Goal: Task Accomplishment & Management: Use online tool/utility

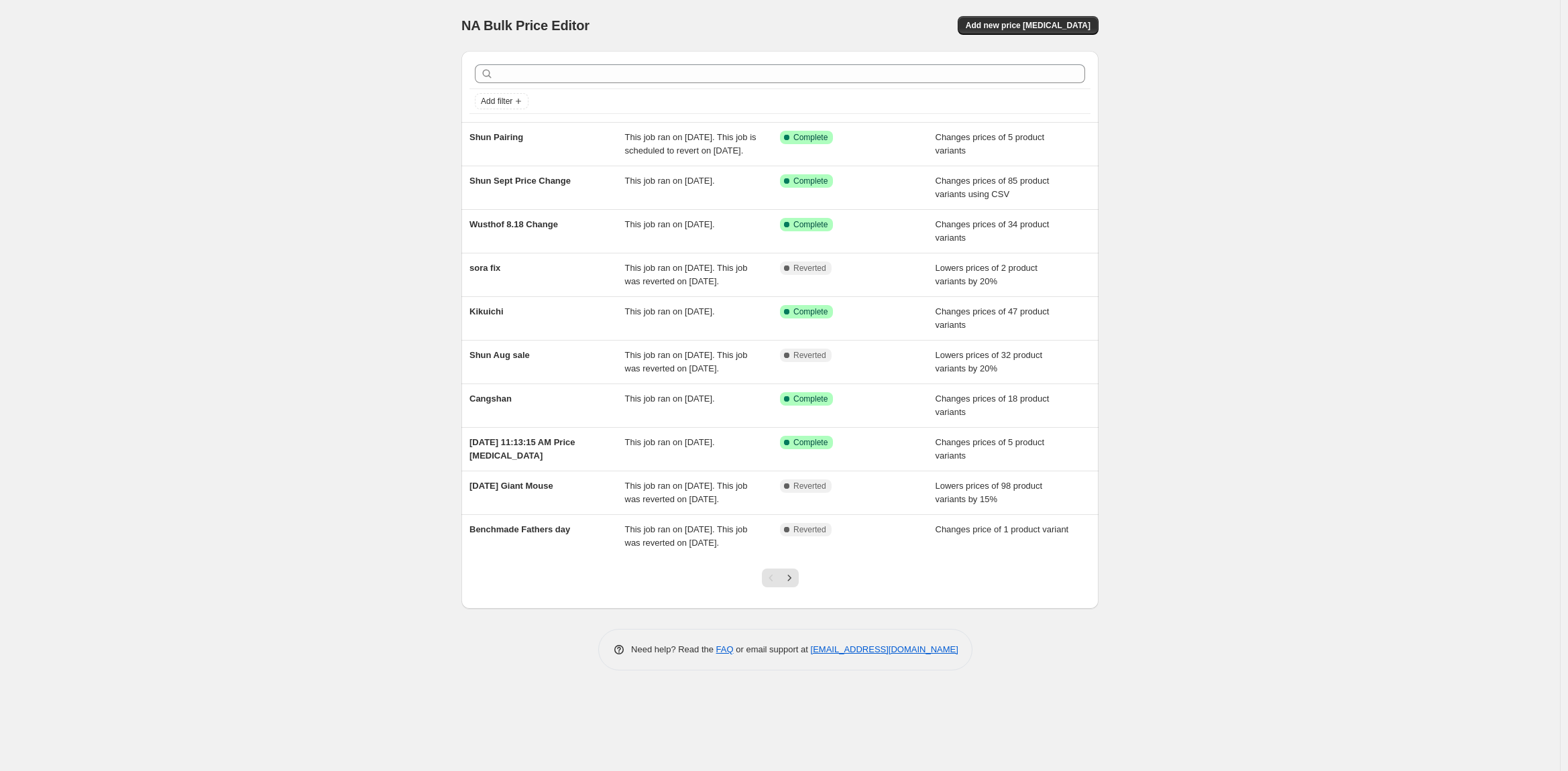
click at [100, 362] on div "NA Bulk Price Editor. This page is ready NA Bulk Price Editor Add new price [ME…" at bounding box center [780, 385] width 1560 height 771
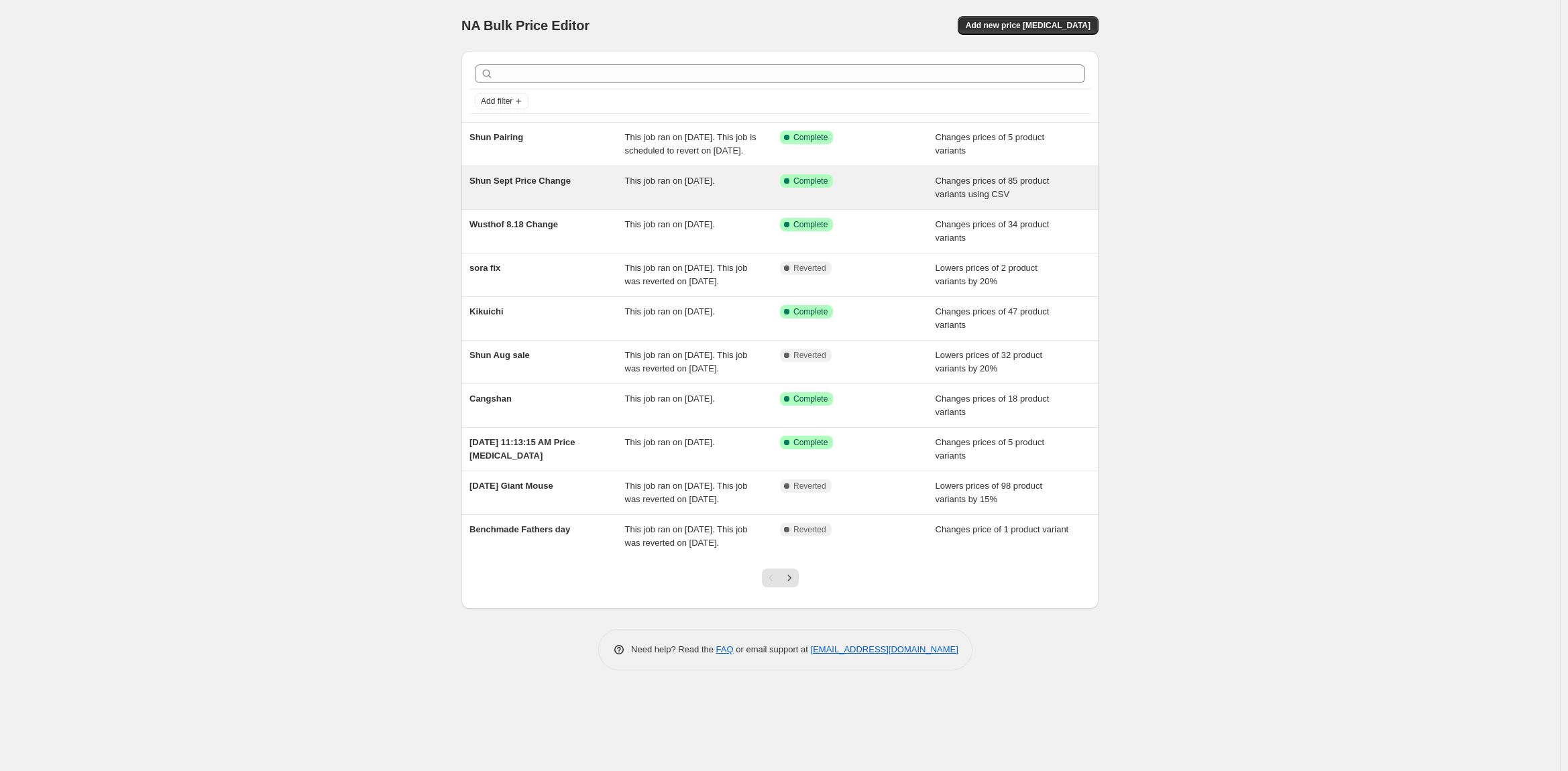
click at [512, 186] on span "Shun Sept Price Change" at bounding box center [520, 181] width 101 height 10
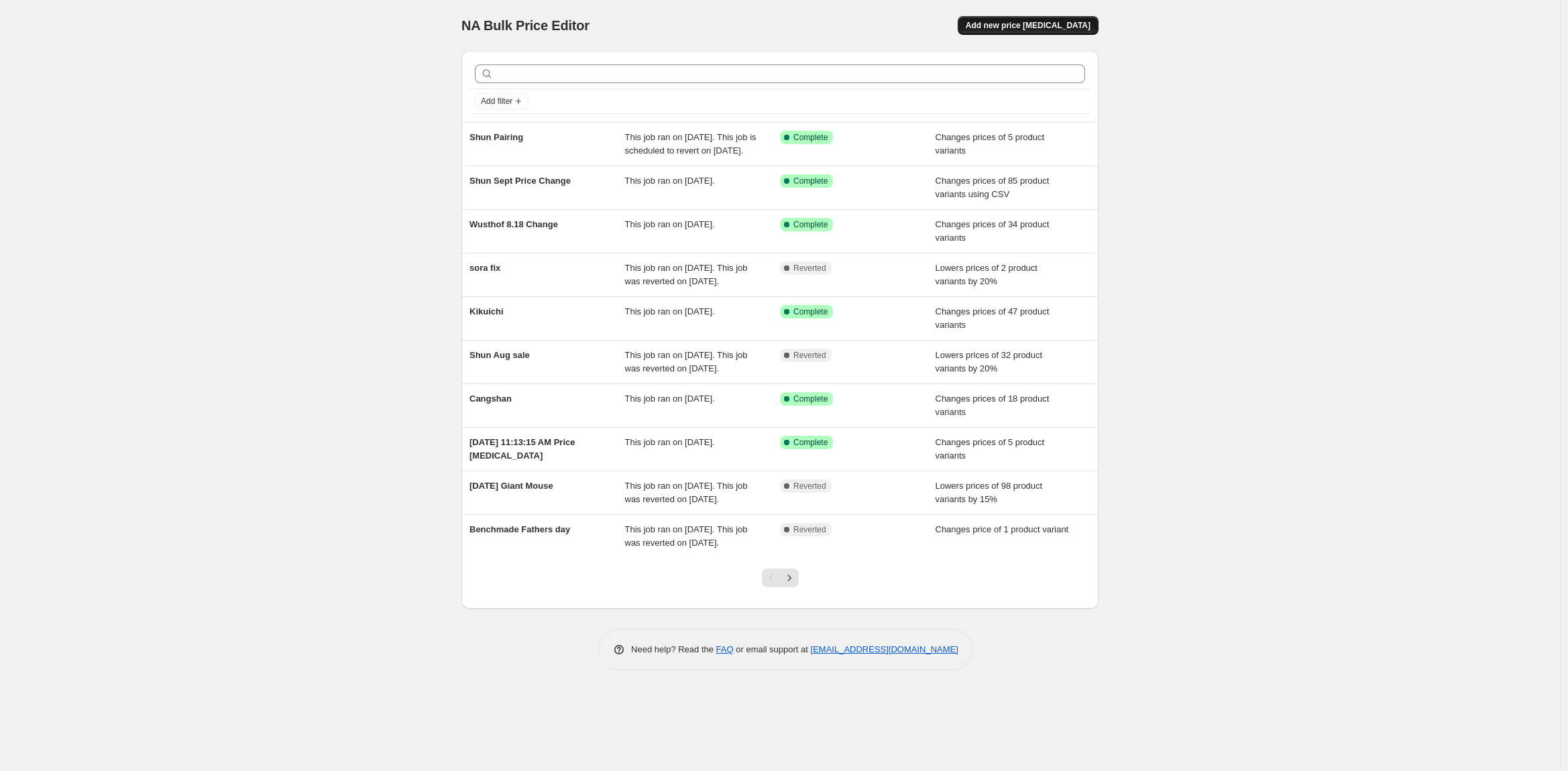
click at [1029, 28] on span "Add new price [MEDICAL_DATA]" at bounding box center [1028, 25] width 125 height 10
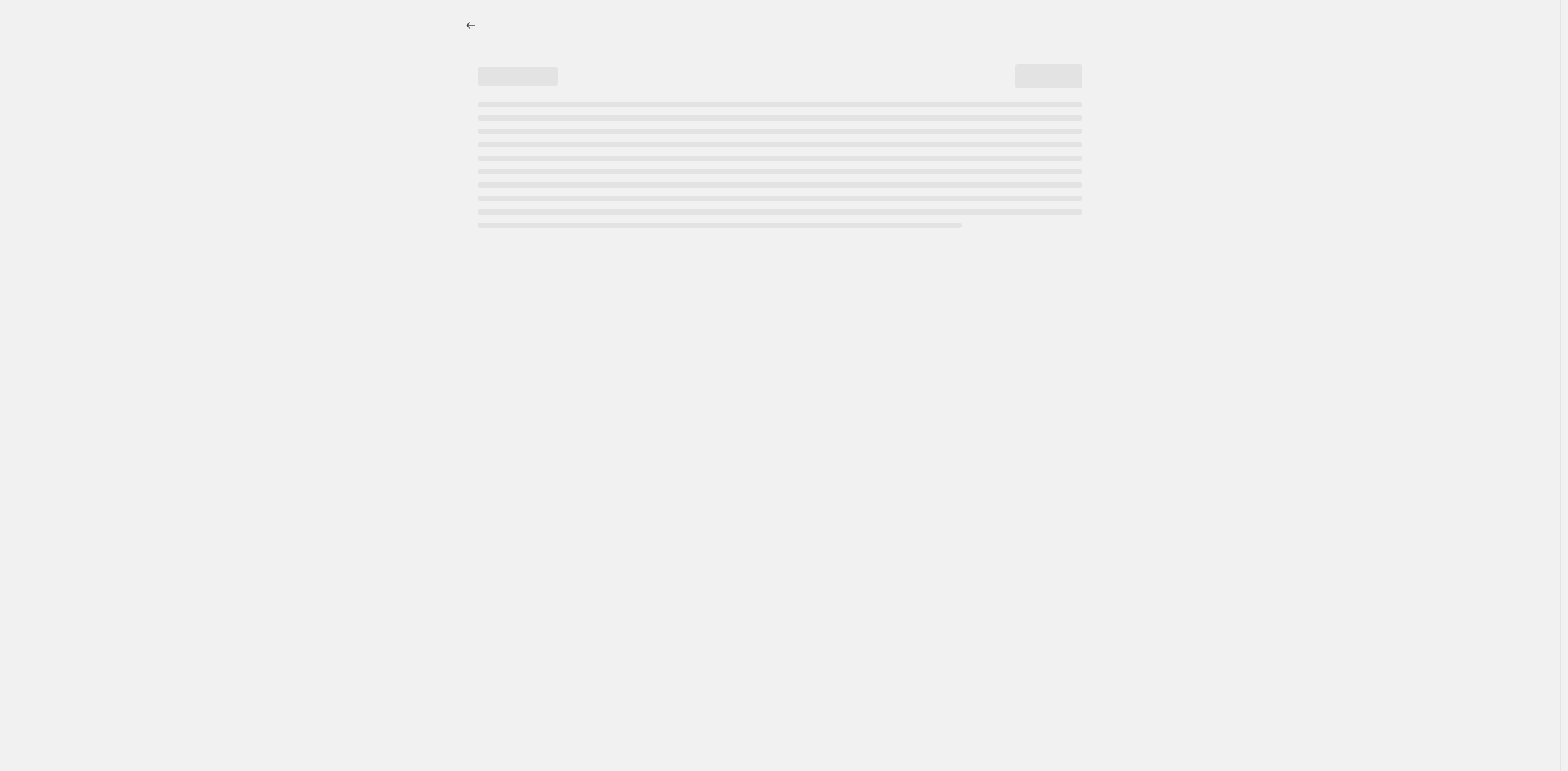
select select "percentage"
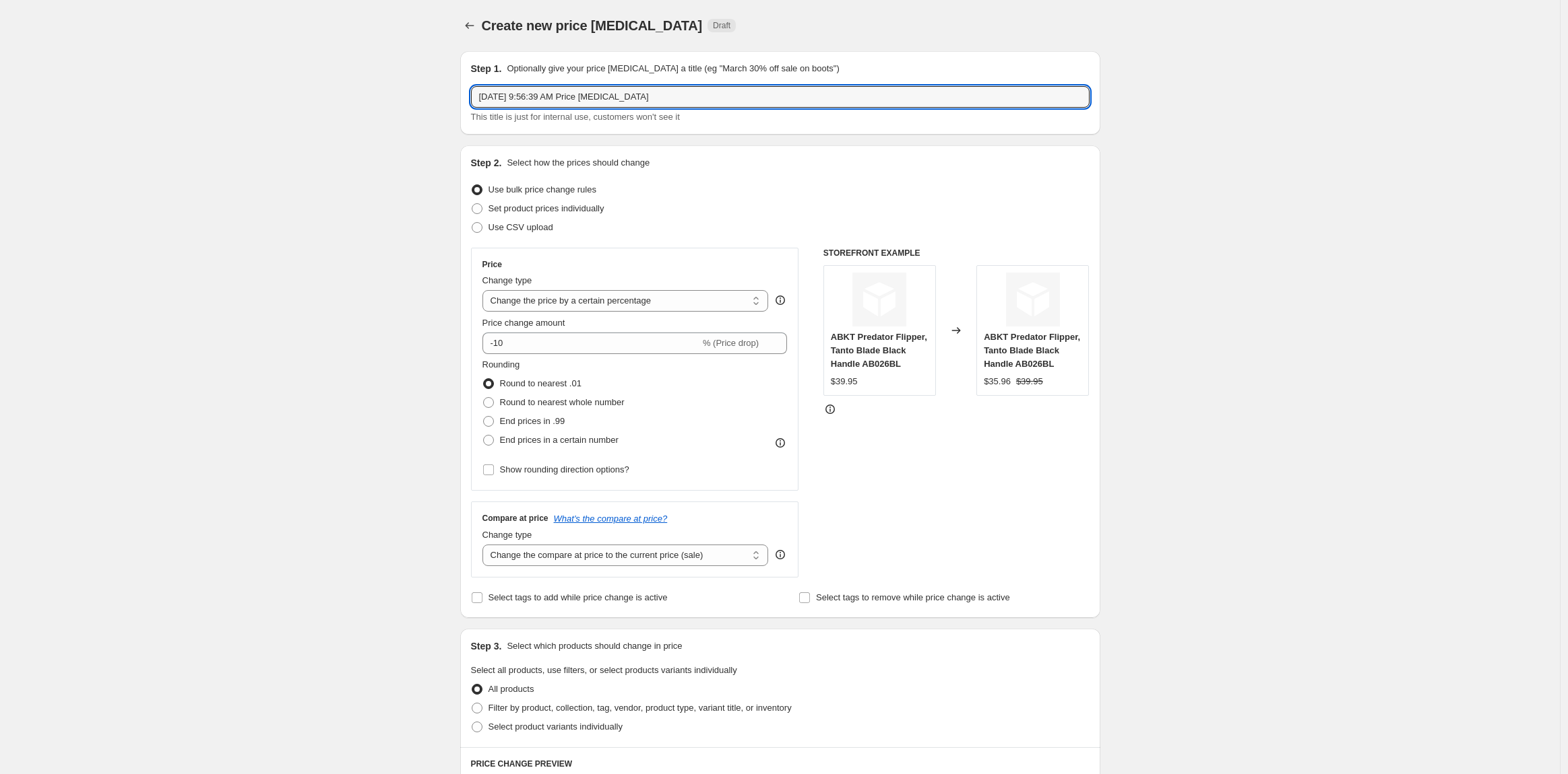
drag, startPoint x: 682, startPoint y: 98, endPoint x: 393, endPoint y: 113, distance: 289.4
click at [393, 113] on div "Create new price change job. This page is ready Create new price change job Dra…" at bounding box center [780, 717] width 1560 height 1434
type input "Kai Sep price change"
click at [500, 210] on span "Set product prices individually" at bounding box center [546, 209] width 116 height 10
click at [472, 204] on input "Set product prices individually" at bounding box center [472, 204] width 1 height 1
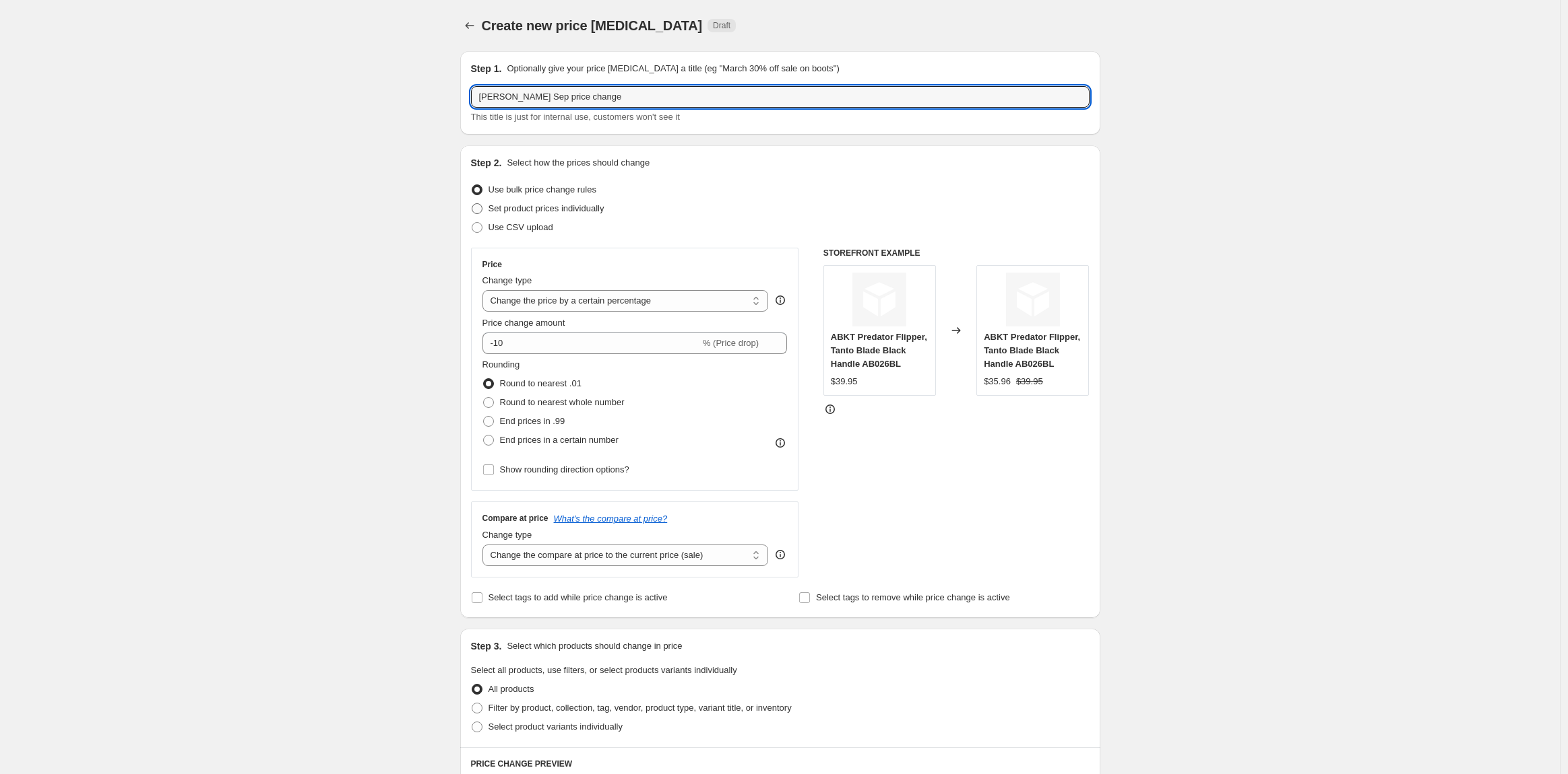
radio input "true"
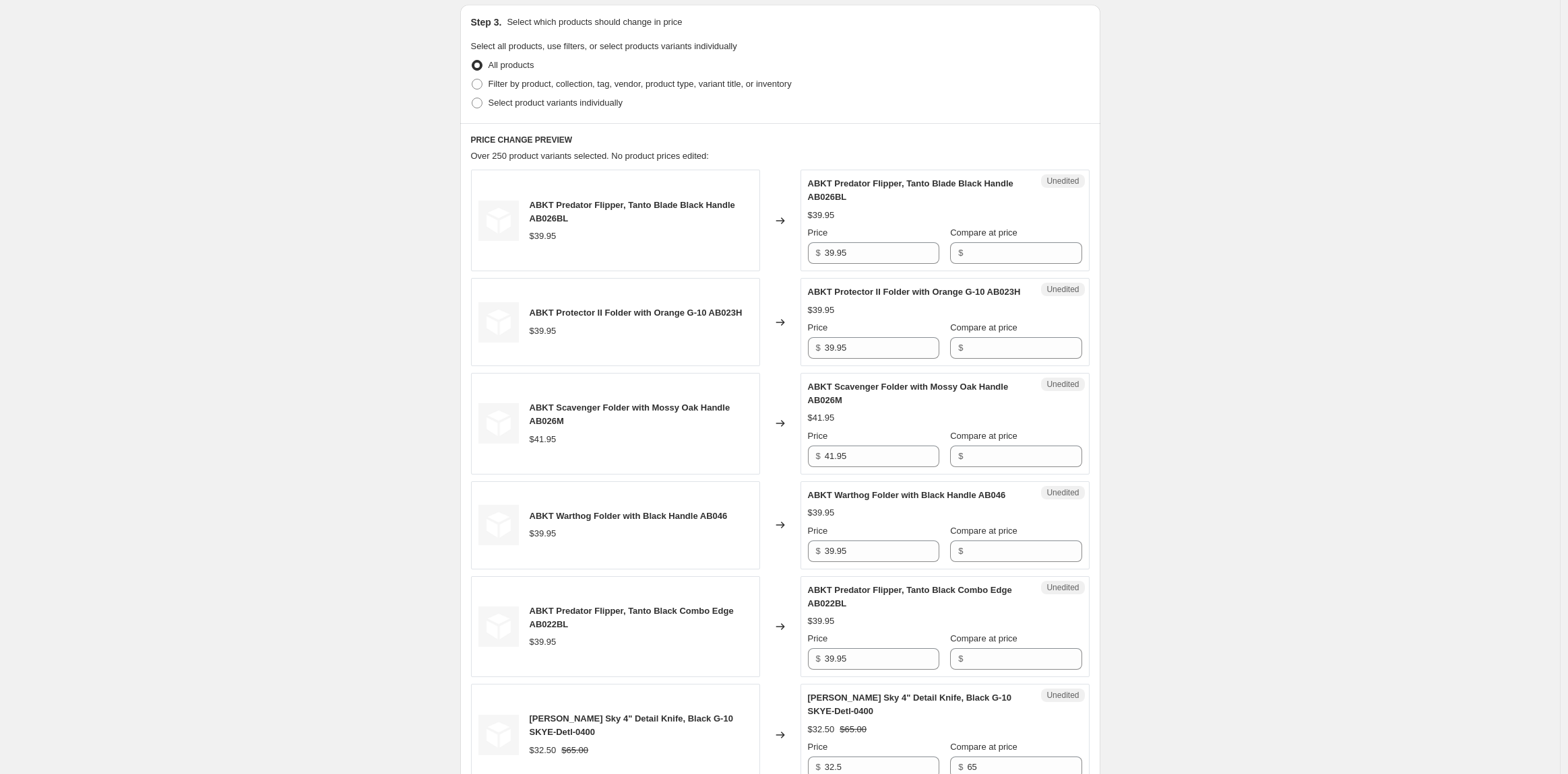
scroll to position [299, 0]
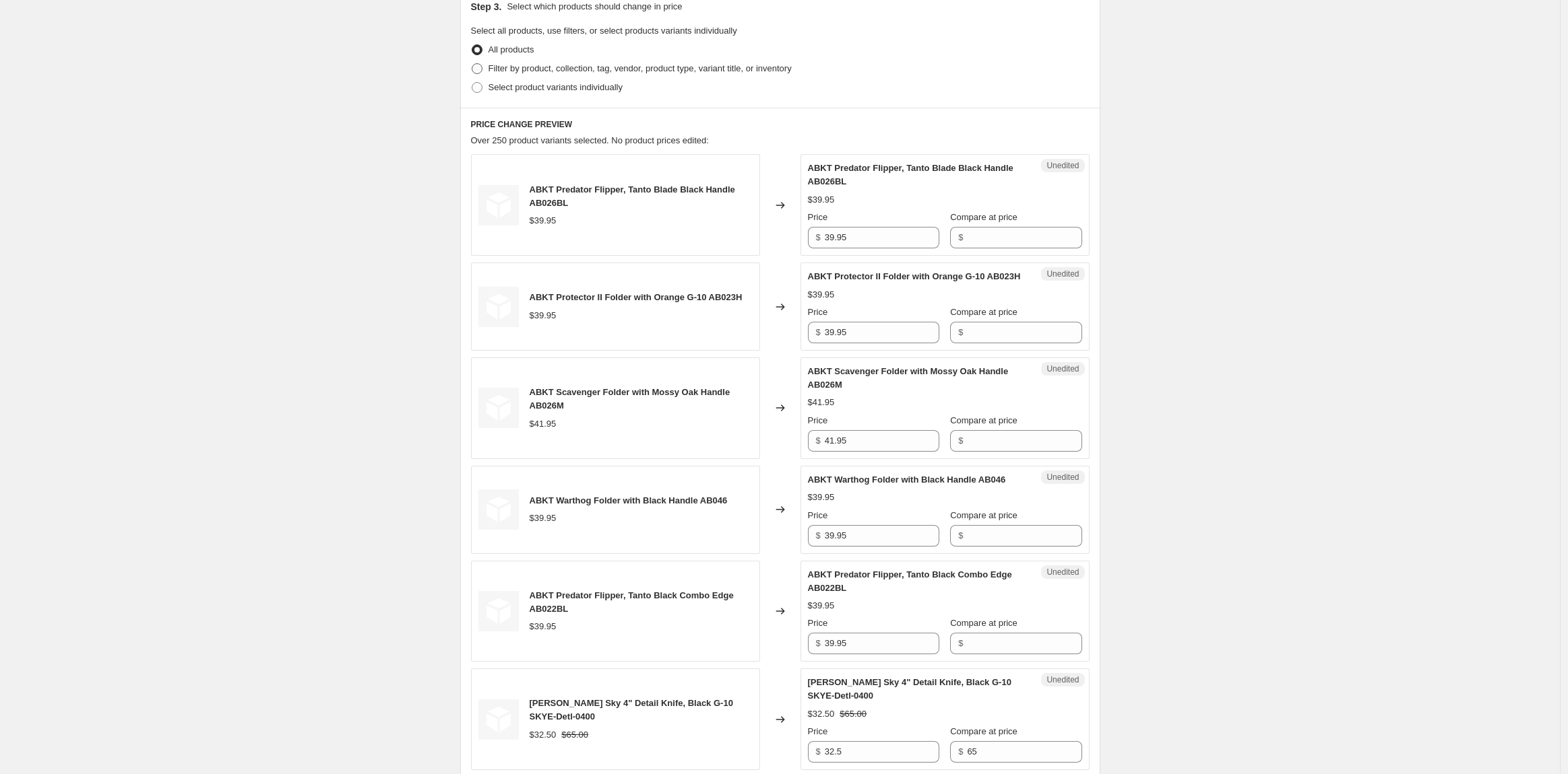
click at [478, 66] on span at bounding box center [477, 68] width 10 height 10
click at [472, 64] on input "Filter by product, collection, tag, vendor, product type, variant title, or inv…" at bounding box center [472, 63] width 1 height 1
radio input "true"
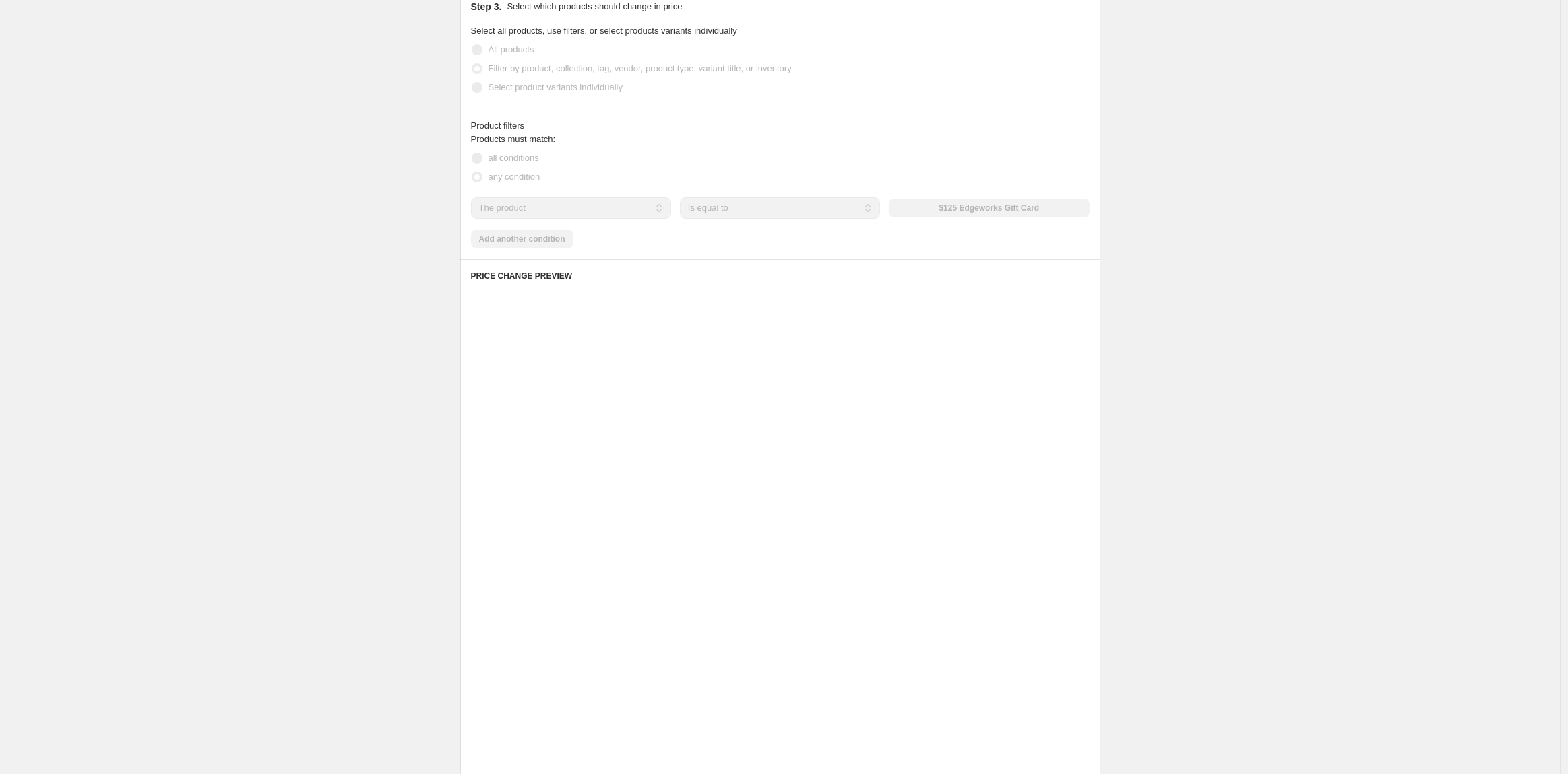
scroll to position [242, 0]
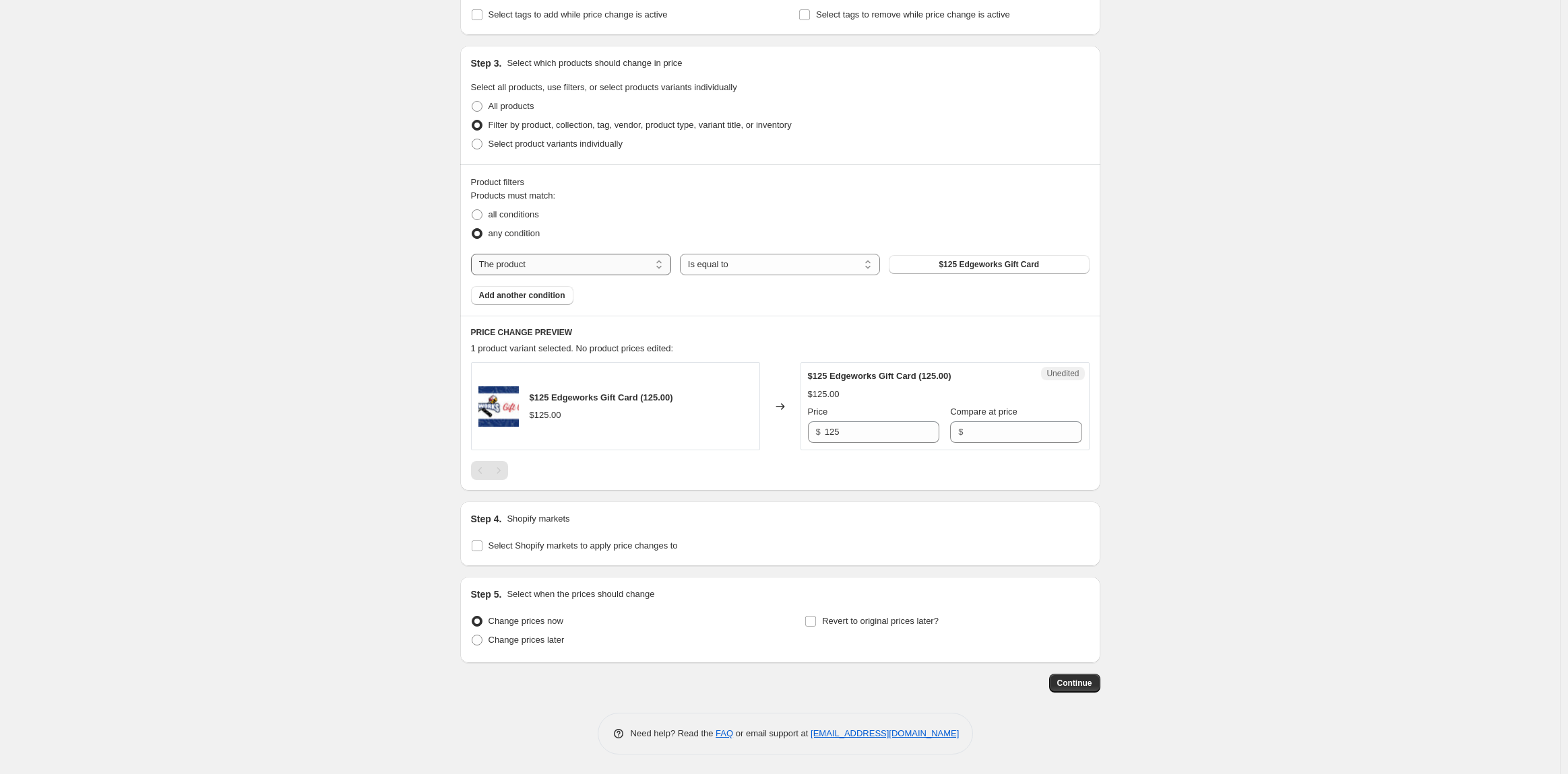
click at [603, 259] on select "The product The product's collection The product's tag The product's vendor The…" at bounding box center [570, 264] width 200 height 22
select select "vendor"
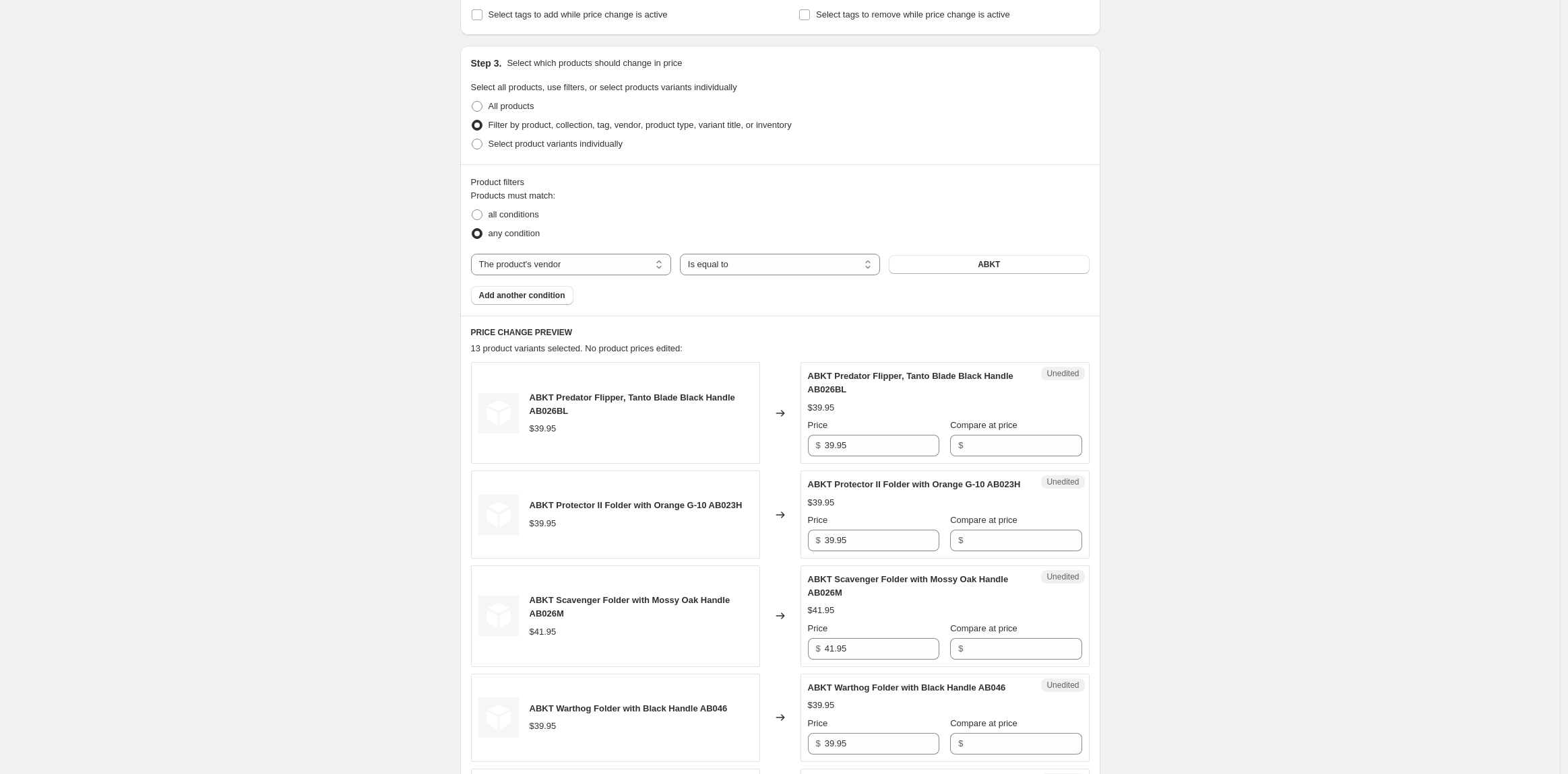
click at [958, 266] on button "ABKT" at bounding box center [989, 265] width 200 height 19
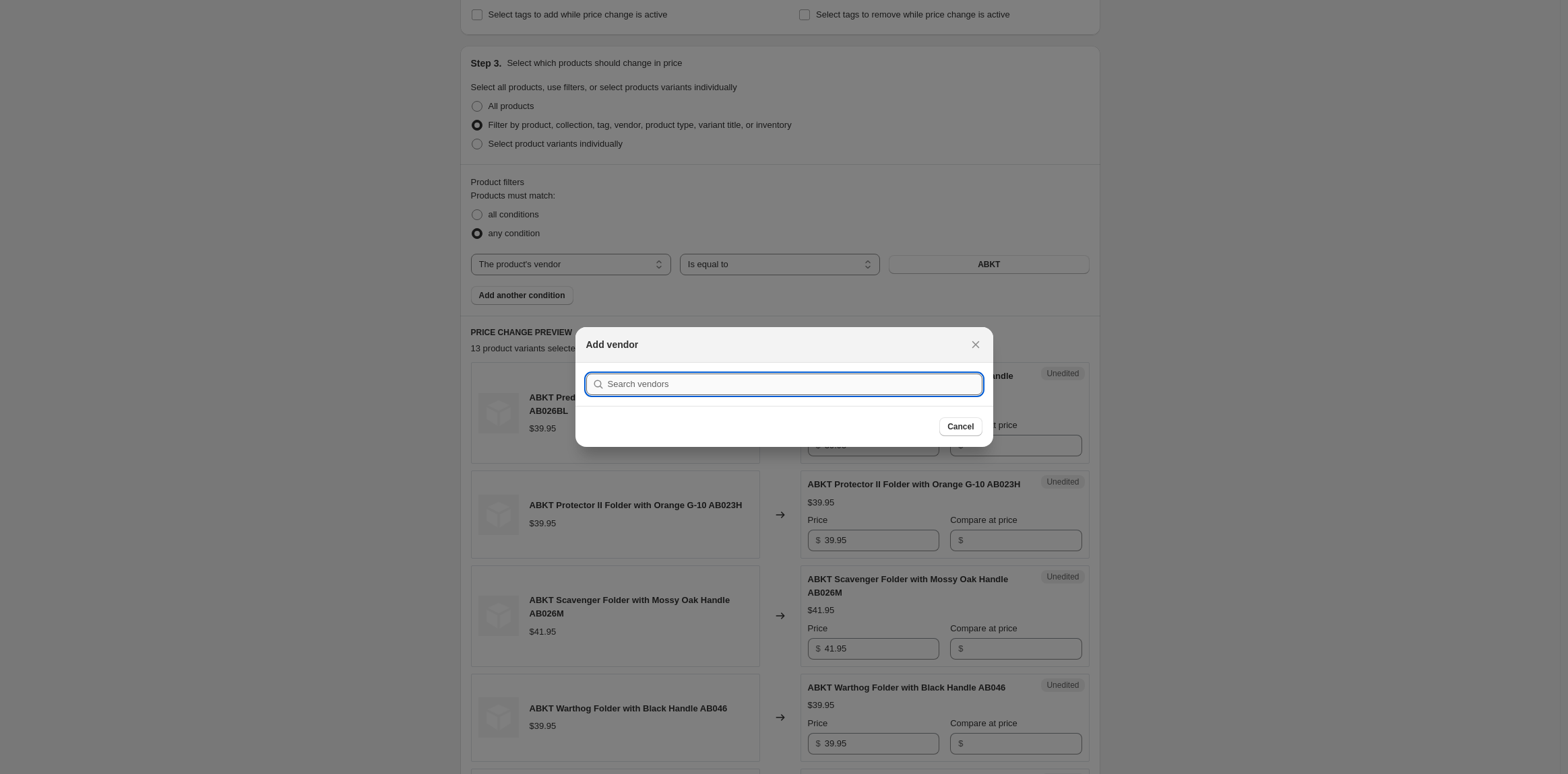
click at [722, 388] on input ":r6k:" at bounding box center [795, 384] width 374 height 22
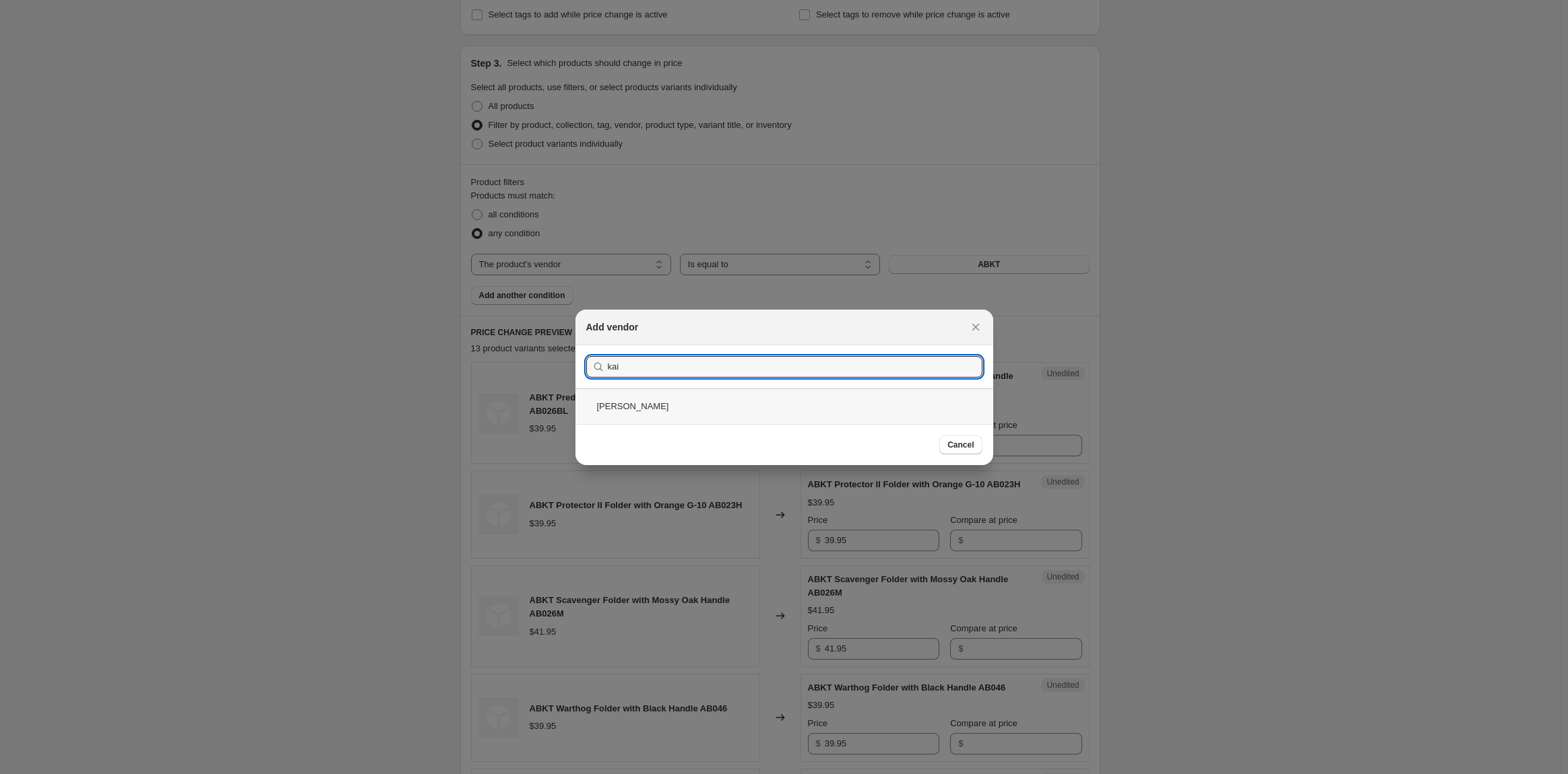
type input "kai"
click at [646, 406] on div "Kai" at bounding box center [784, 406] width 417 height 36
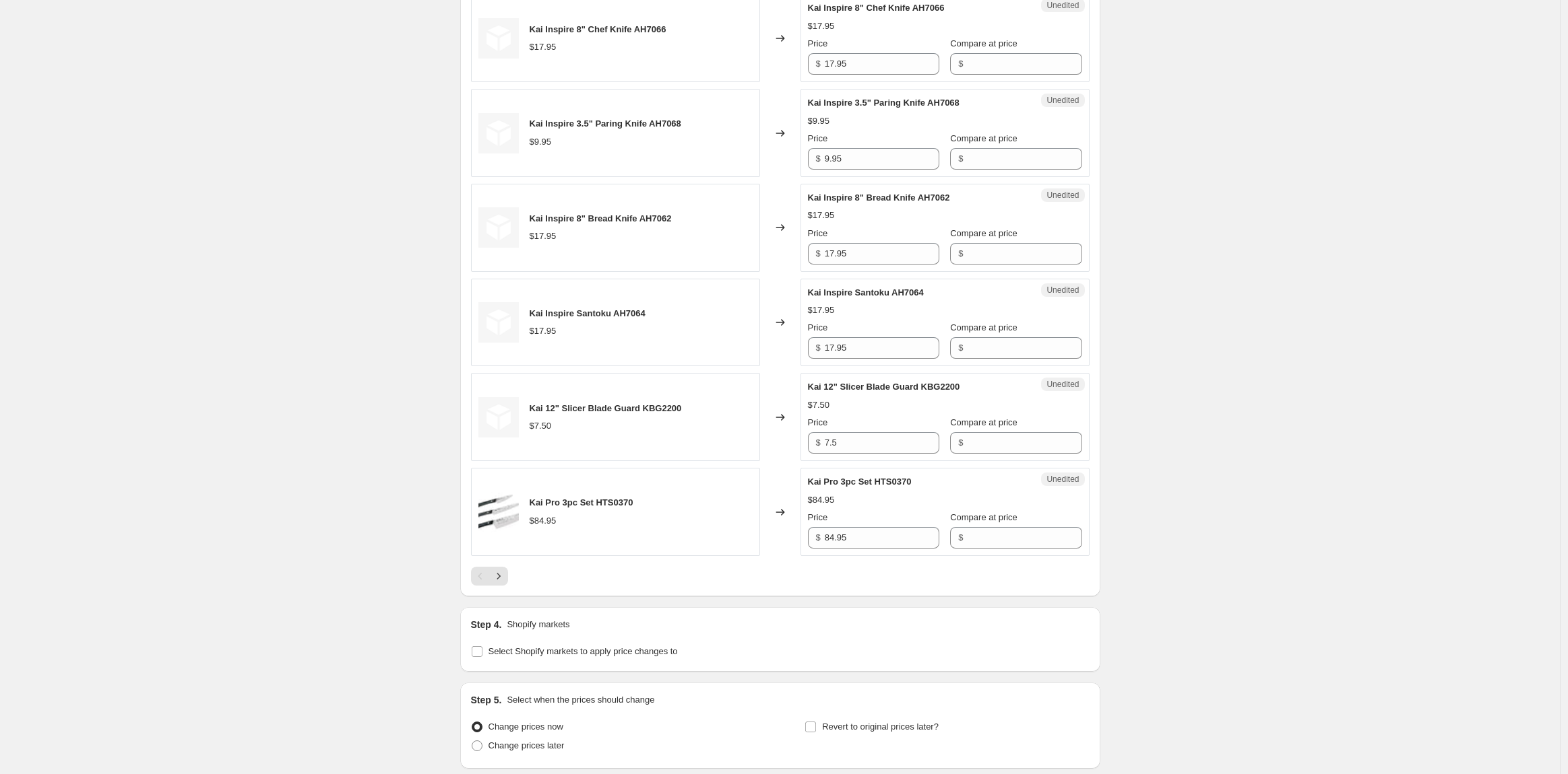
scroll to position [2038, 0]
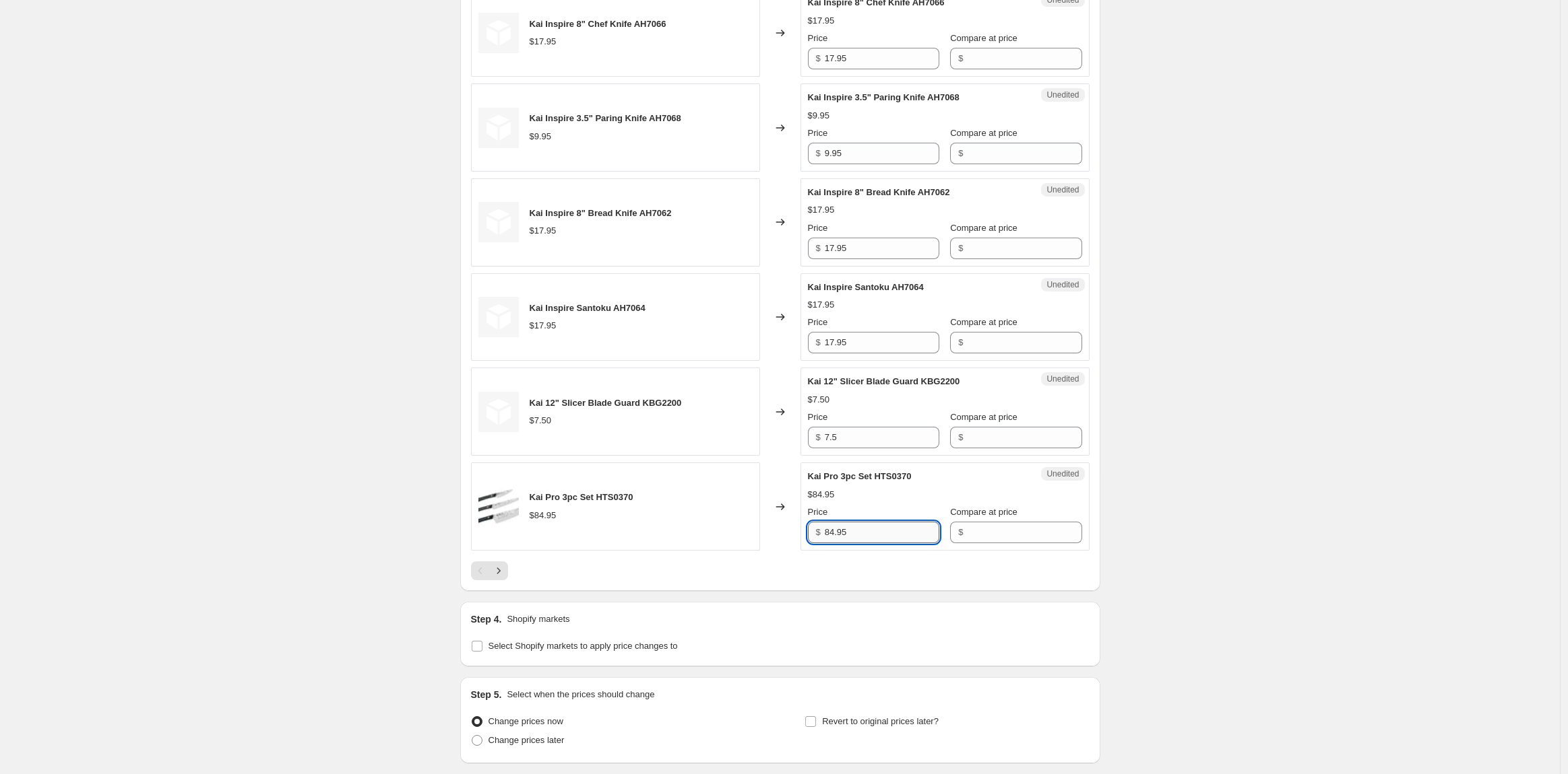
click at [844, 537] on input "84.95" at bounding box center [881, 533] width 115 height 22
drag, startPoint x: 863, startPoint y: 533, endPoint x: 710, endPoint y: 534, distance: 153.0
click at [710, 534] on div "Kai Pro 3pc Set HTS0370 $84.95 Changed to Unedited Kai Pro 3pc Set HTS0370 $84.…" at bounding box center [780, 506] width 619 height 88
type input "99.95"
click at [500, 569] on icon "Next" at bounding box center [498, 570] width 4 height 6
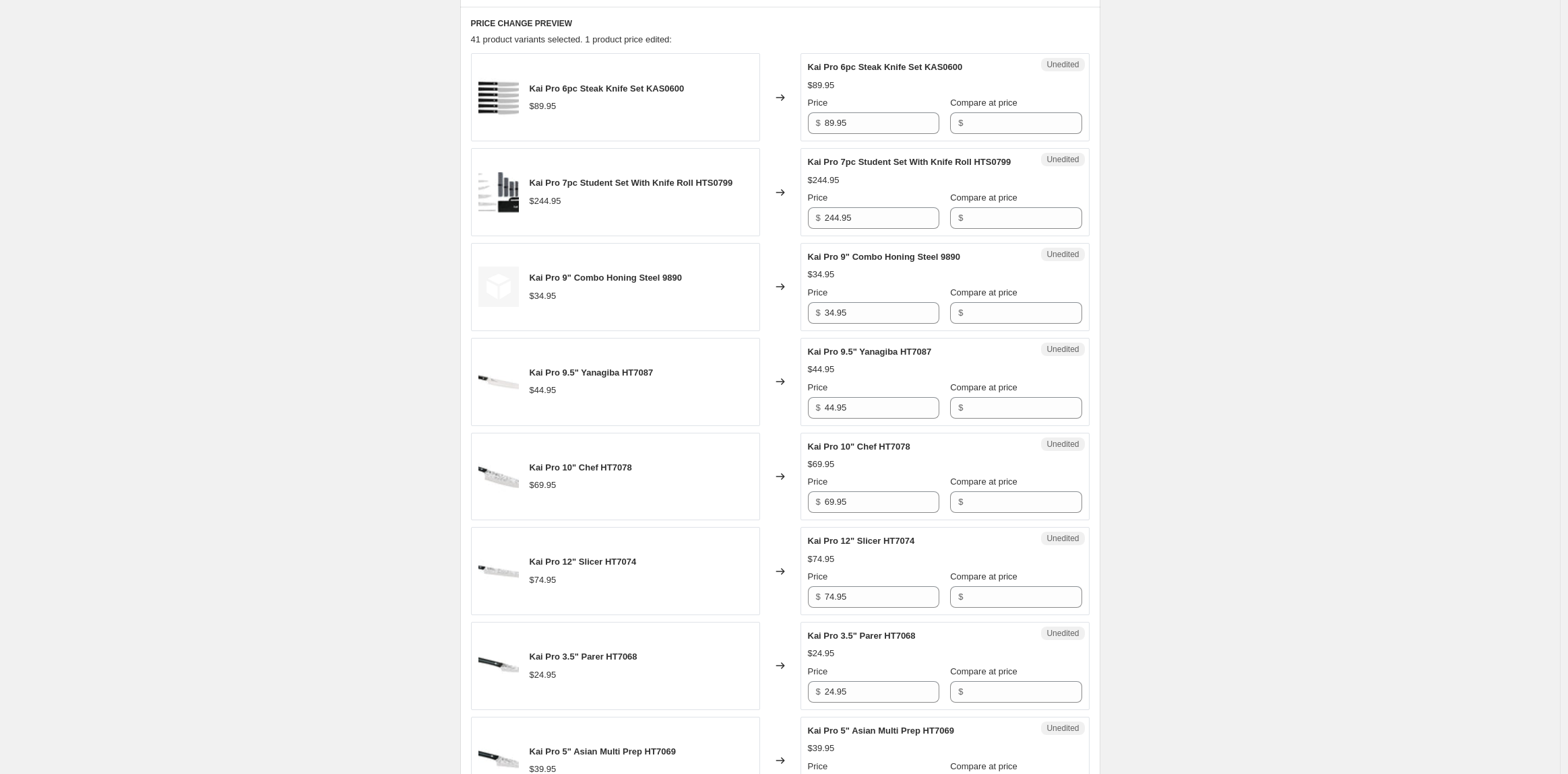
scroll to position [542, 0]
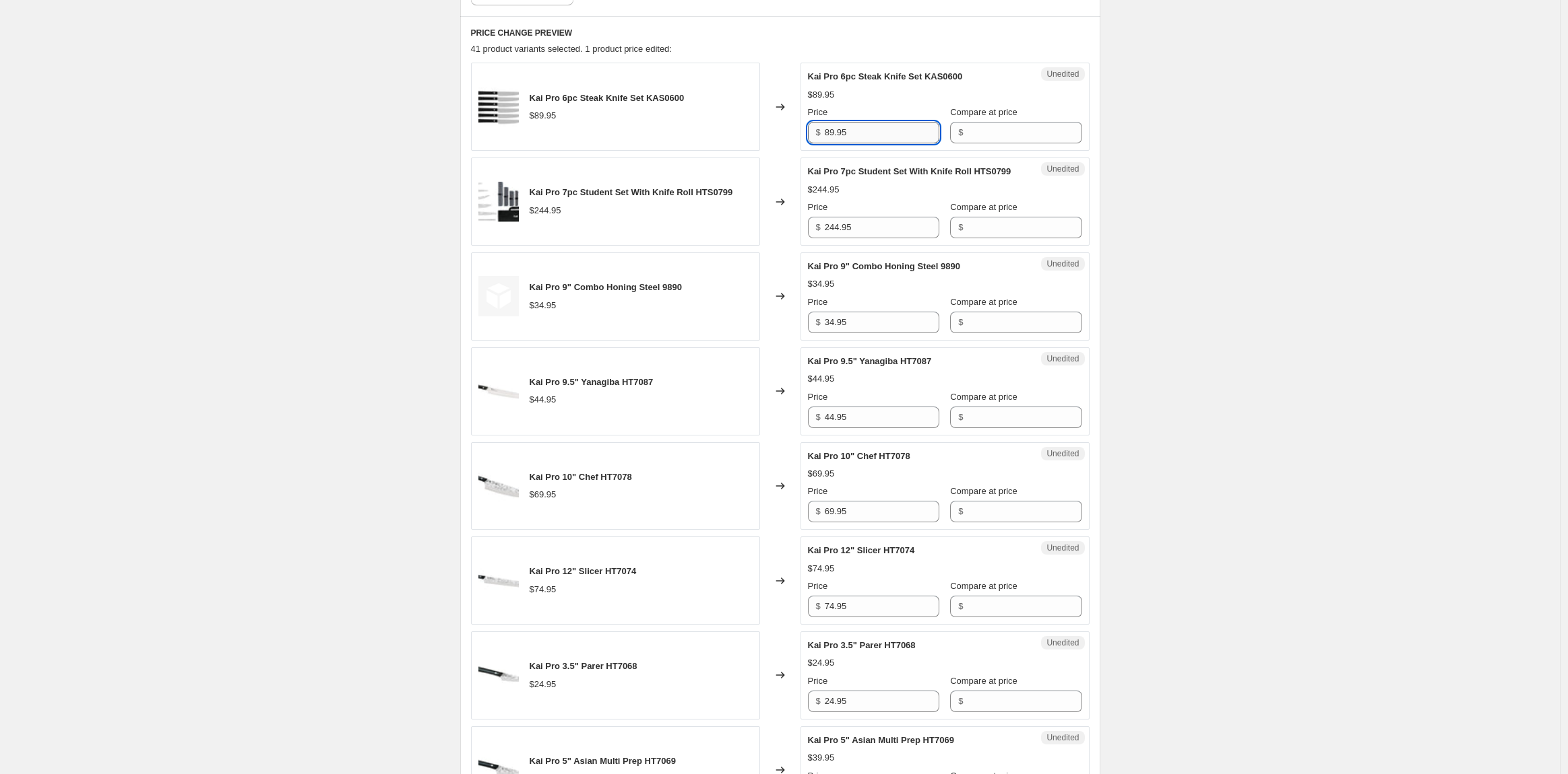
click at [869, 134] on input "89.95" at bounding box center [881, 132] width 115 height 22
drag, startPoint x: 869, startPoint y: 134, endPoint x: 839, endPoint y: 134, distance: 30.0
click at [839, 134] on input "89.95" at bounding box center [881, 132] width 115 height 22
type input "109.95"
drag, startPoint x: 869, startPoint y: 240, endPoint x: 782, endPoint y: 244, distance: 87.1
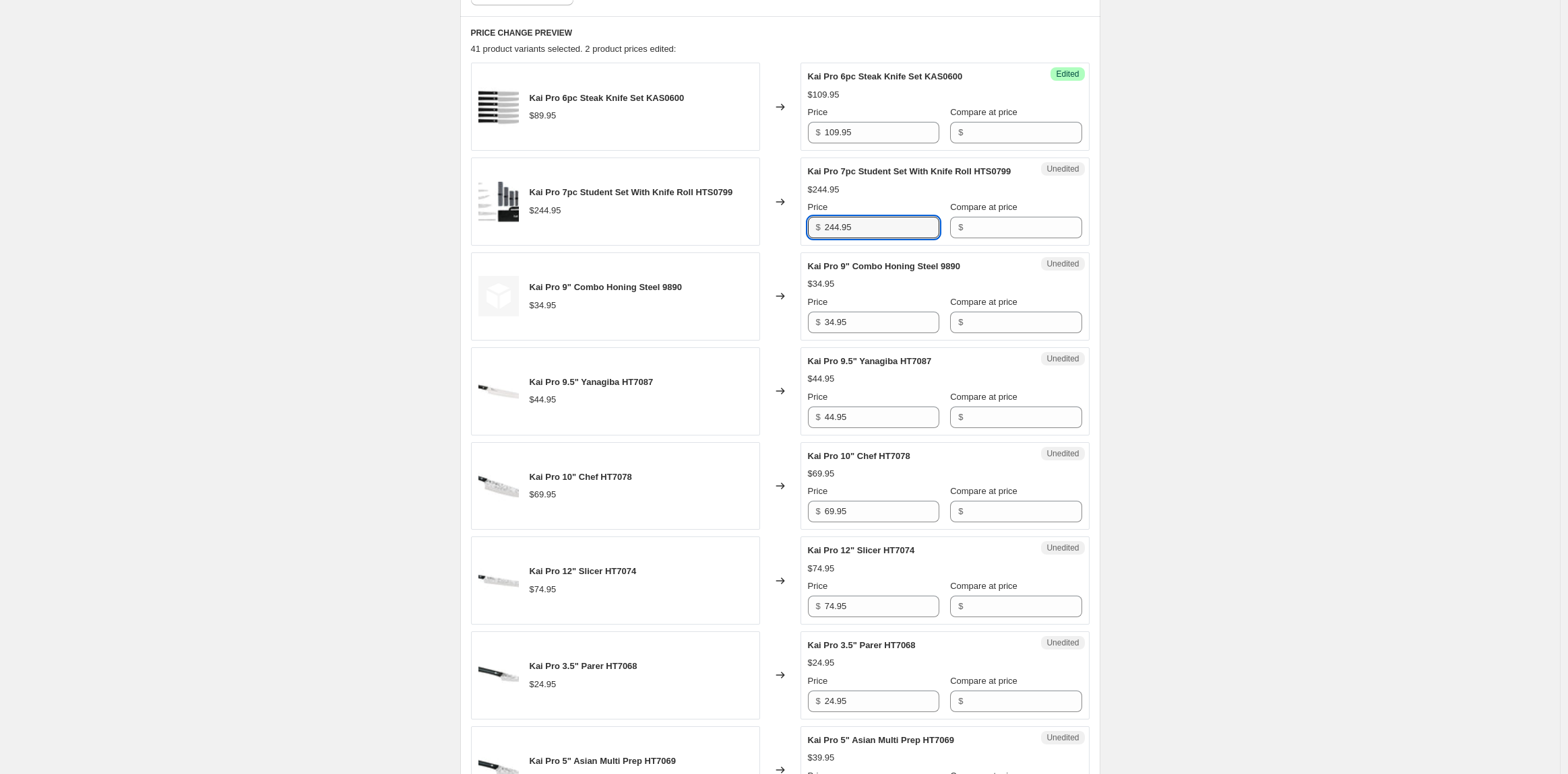
click at [782, 244] on div "Kai Pro 7pc Student Set With Knife Roll HTS0799 $244.95 Changed to Unedited Kai…" at bounding box center [780, 201] width 619 height 88
type input "339.95"
click at [857, 333] on input "34.95" at bounding box center [881, 323] width 115 height 22
drag, startPoint x: 857, startPoint y: 338, endPoint x: 752, endPoint y: 328, distance: 105.5
click at [752, 328] on div "Kai Pro 9" Combo Honing Steel 9890 $34.95 Changed to Unedited Kai Pro 9" Combo …" at bounding box center [780, 296] width 619 height 88
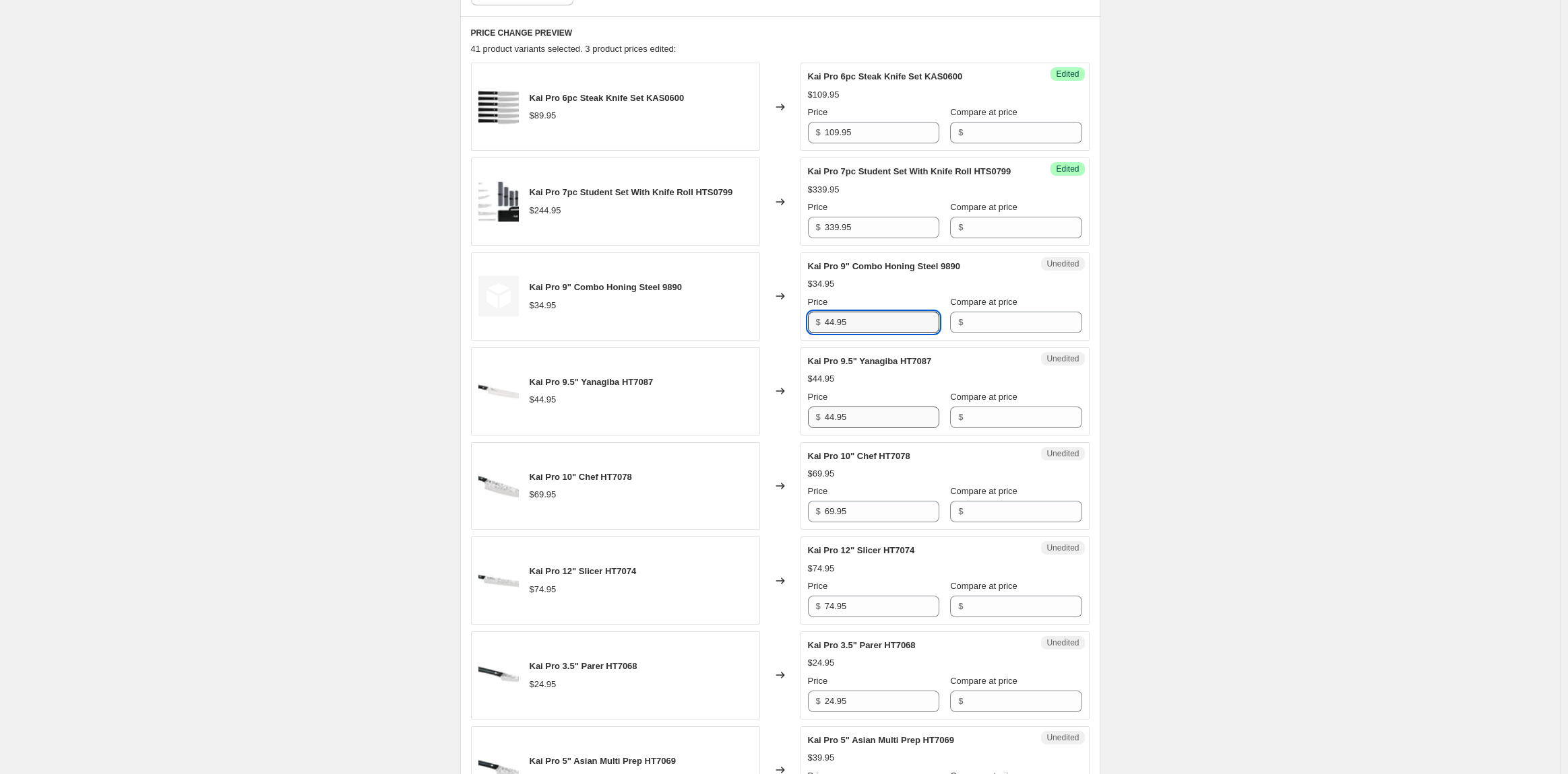
type input "44.95"
drag, startPoint x: 874, startPoint y: 429, endPoint x: 815, endPoint y: 435, distance: 59.3
click at [815, 429] on div "$ 44.95" at bounding box center [873, 417] width 131 height 22
type input "52.95"
drag, startPoint x: 866, startPoint y: 519, endPoint x: 812, endPoint y: 529, distance: 54.9
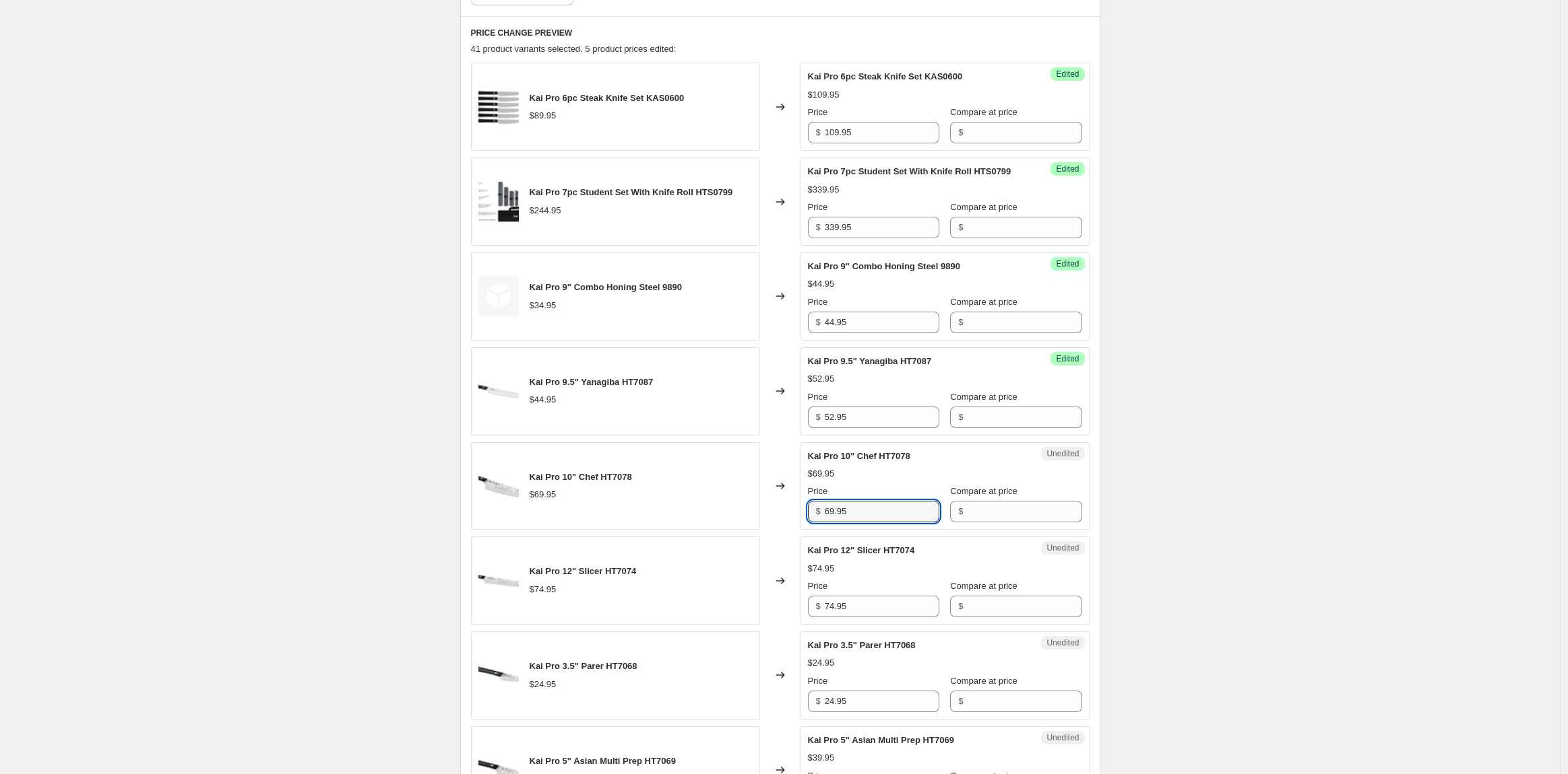
click at [812, 523] on div "$ 69.95" at bounding box center [873, 512] width 131 height 22
drag, startPoint x: 857, startPoint y: 524, endPoint x: 731, endPoint y: 512, distance: 126.6
click at [731, 512] on div "Kai Pro 10" Chef HT7078 $69.95 Changed to Unedited Kai Pro 10" Chef HT7078 $69.…" at bounding box center [780, 486] width 619 height 88
type input "78.95"
drag, startPoint x: 847, startPoint y: 618, endPoint x: 800, endPoint y: 621, distance: 47.1
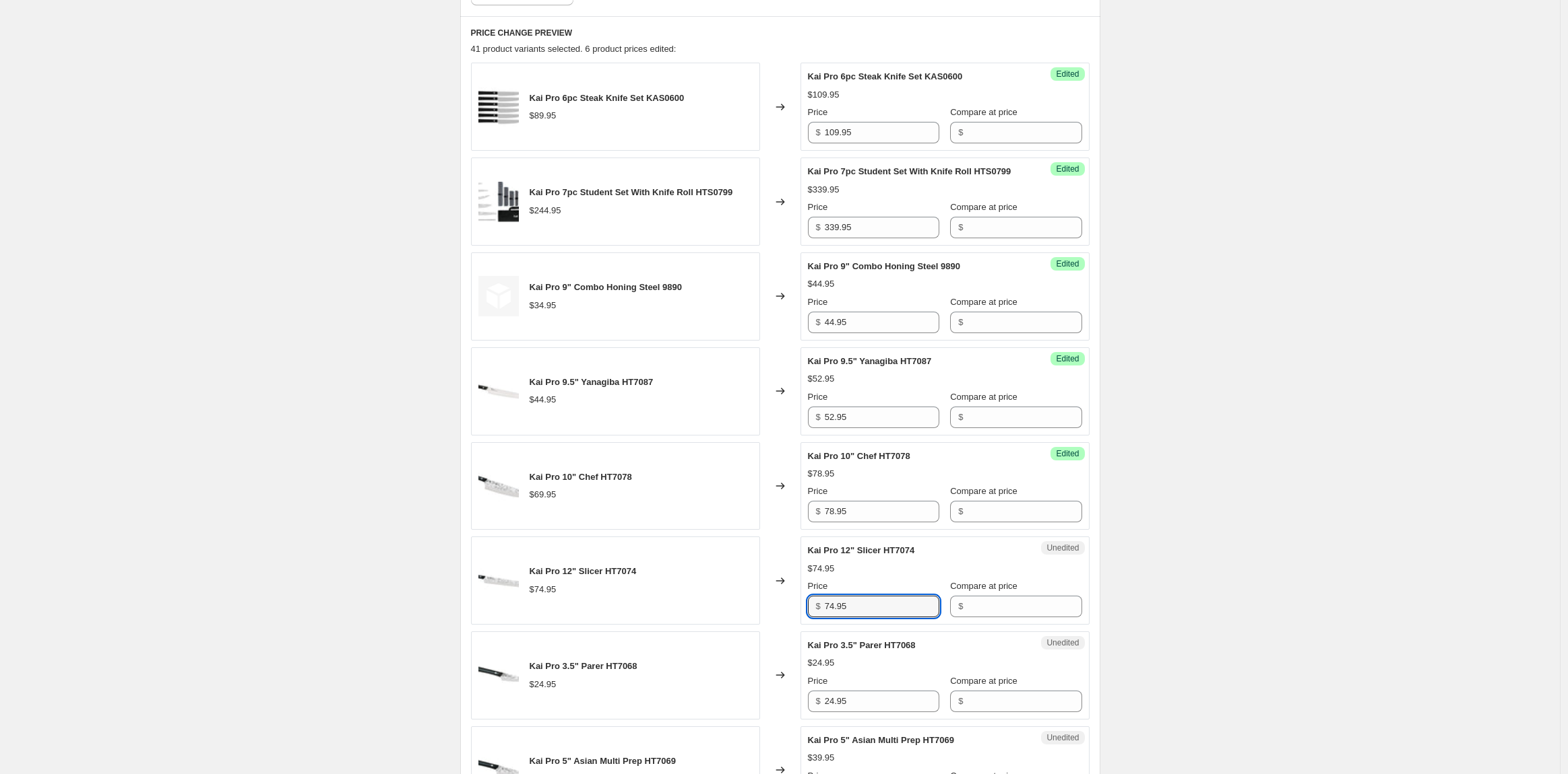
click at [800, 621] on div "Kai Pro 12" Slicer HT7074 $74.95 Changed to Unedited Kai Pro 12" Slicer HT7074 …" at bounding box center [780, 581] width 619 height 88
type input "83.95"
drag, startPoint x: 863, startPoint y: 715, endPoint x: 818, endPoint y: 719, distance: 45.2
click at [818, 713] on div "$ 24.95" at bounding box center [873, 701] width 131 height 22
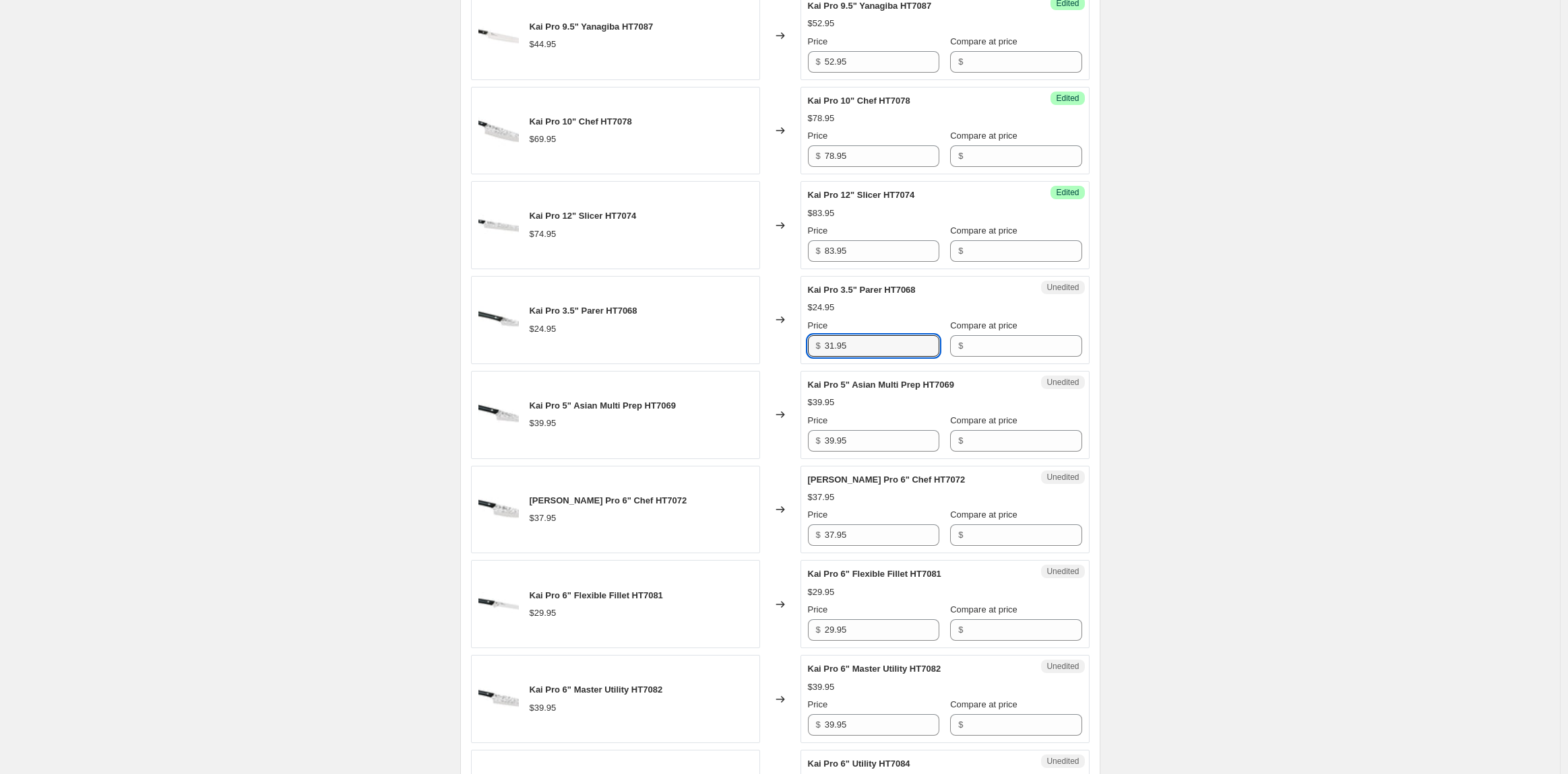
scroll to position [916, 0]
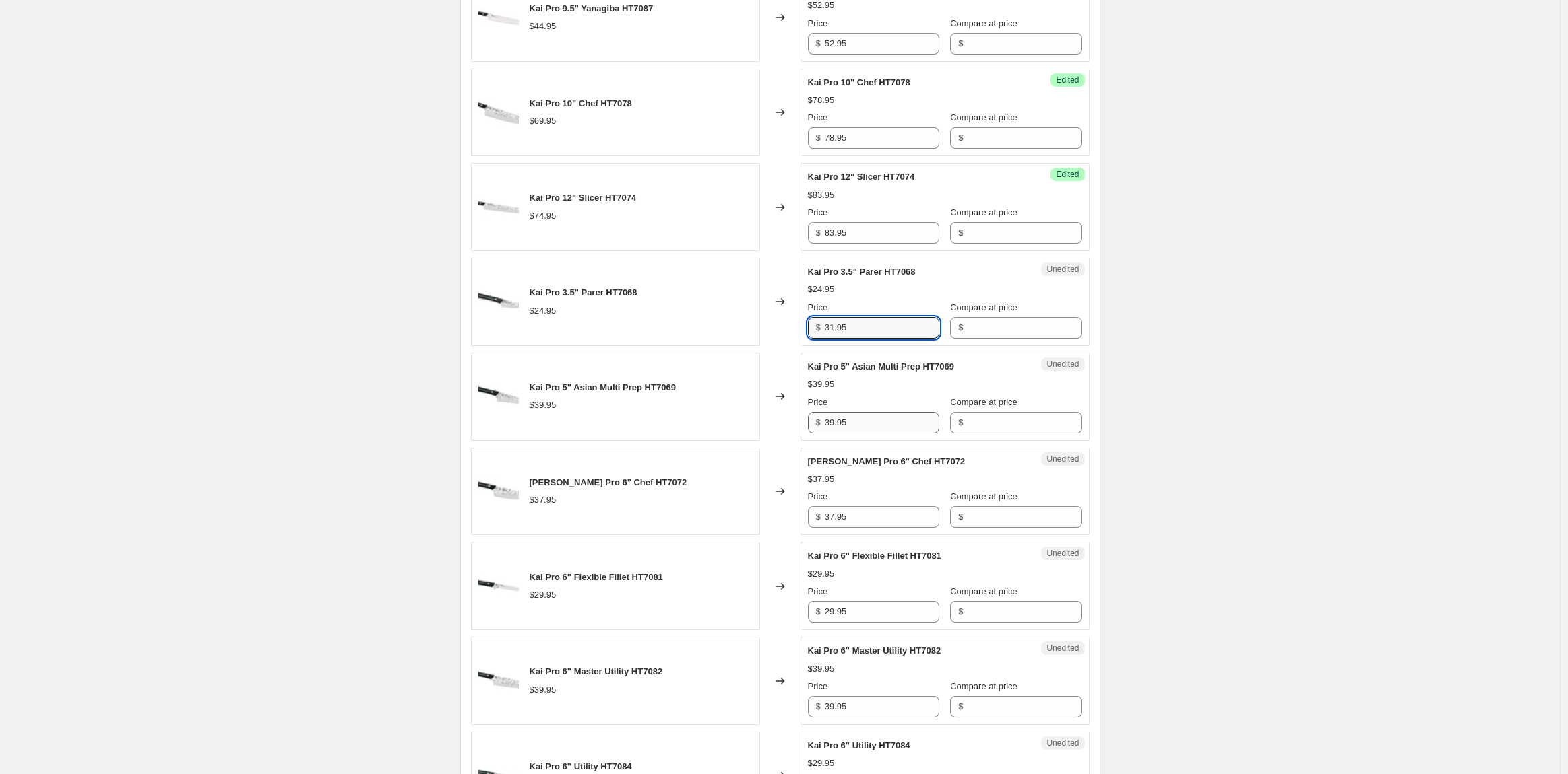
type input "31.95"
drag, startPoint x: 869, startPoint y: 438, endPoint x: 791, endPoint y: 450, distance: 78.9
click at [791, 441] on div "Kai Pro 5" Asian Multi Prep HT7069 $39.95 Changed to Unedited Kai Pro 5" Asian …" at bounding box center [780, 396] width 619 height 88
type input "42.95"
drag, startPoint x: 863, startPoint y: 528, endPoint x: 800, endPoint y: 533, distance: 63.2
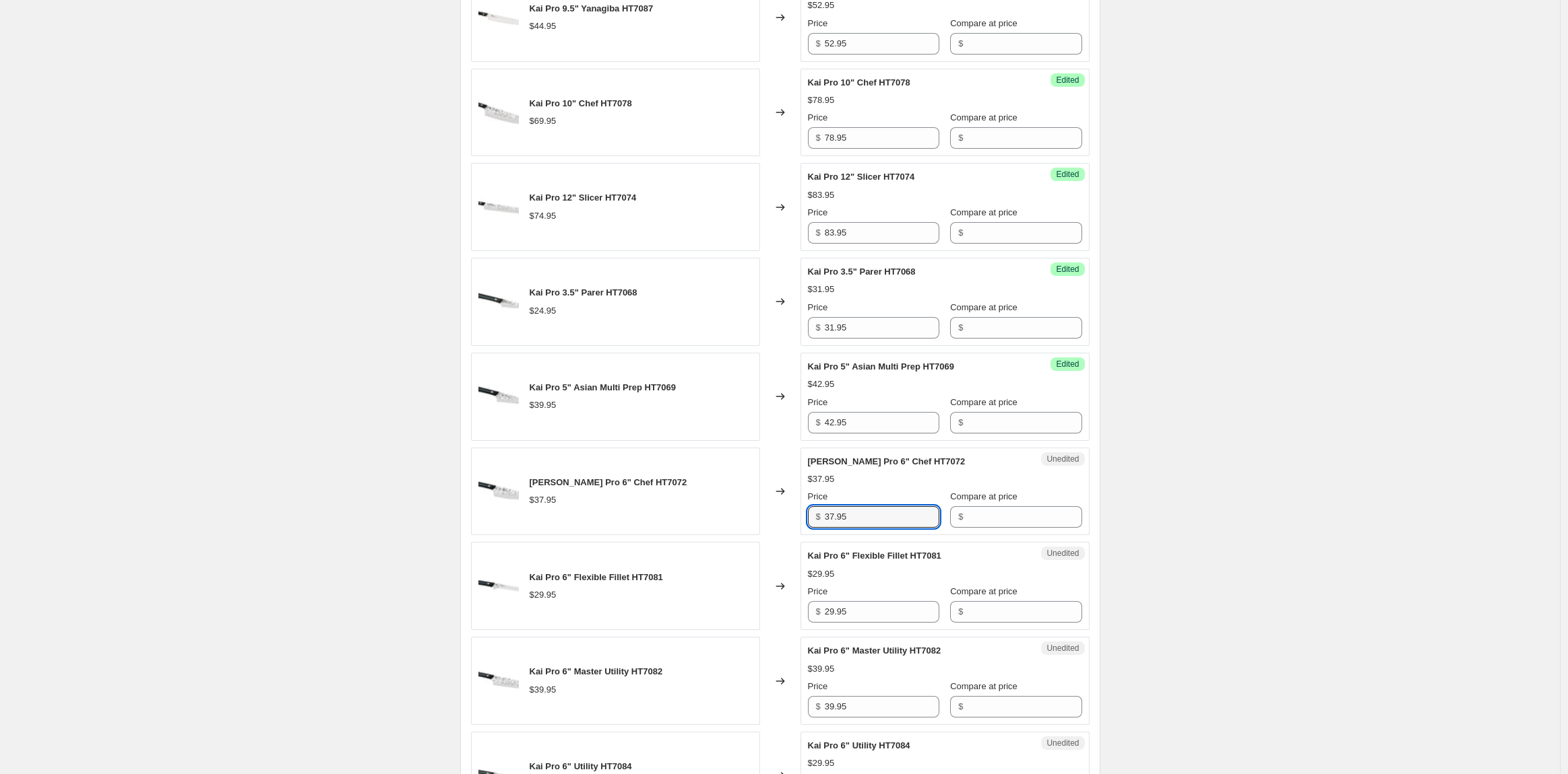
click at [800, 533] on div "Kai Pro 6" Chef HT7072 $37.95 Changed to Unedited Kai Pro 6" Chef HT7072 $37.95…" at bounding box center [780, 492] width 619 height 88
drag, startPoint x: 874, startPoint y: 622, endPoint x: 786, endPoint y: 627, distance: 88.1
click at [786, 627] on div "Kai Pro 6" Flexible Fillet HT7081 $29.95 Changed to Unedited Kai Pro 6" Flexibl…" at bounding box center [780, 586] width 619 height 88
drag, startPoint x: 883, startPoint y: 534, endPoint x: 821, endPoint y: 536, distance: 62.0
click at [821, 528] on div "$ 46.95" at bounding box center [873, 517] width 131 height 22
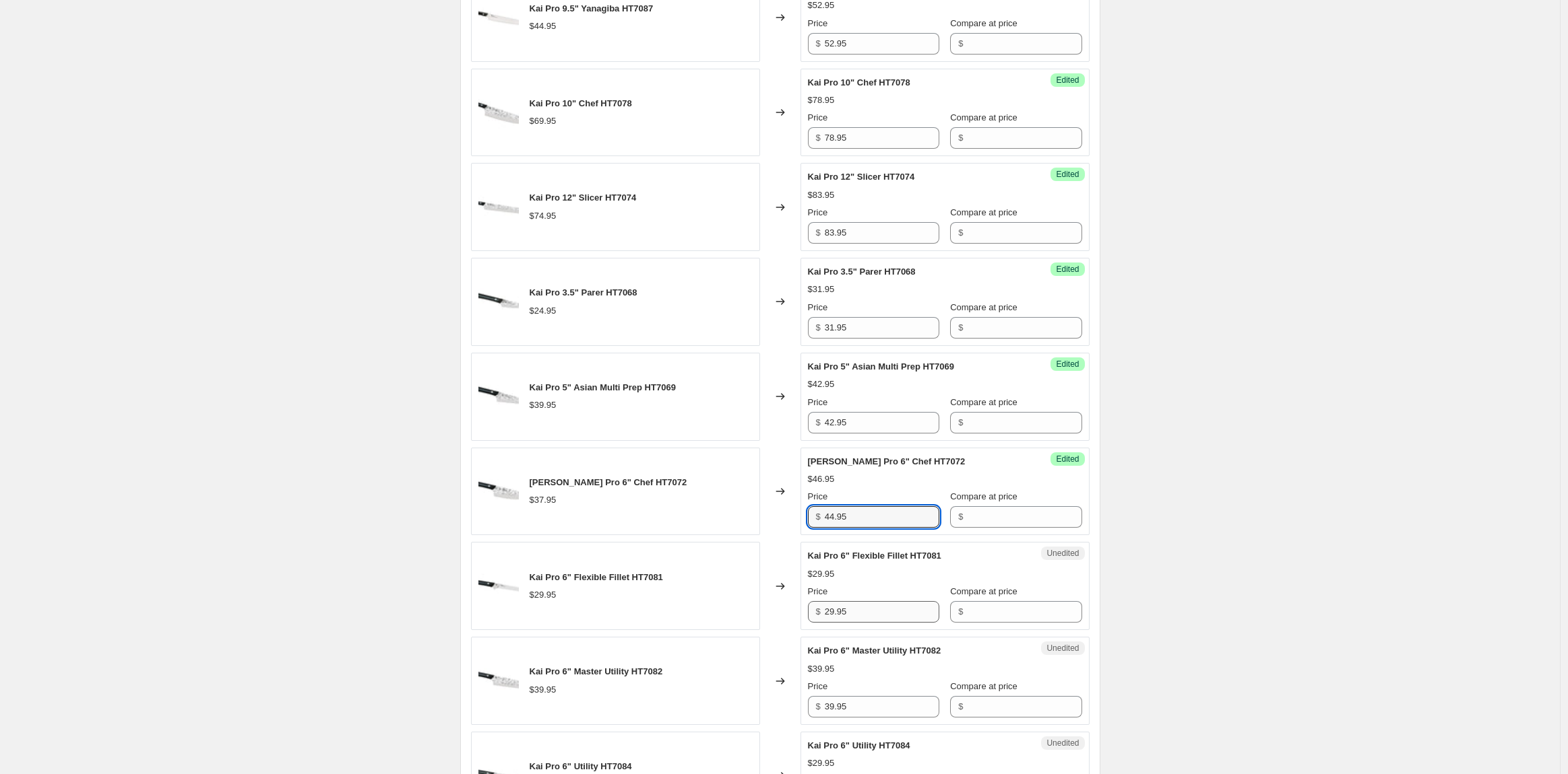
type input "44.95"
drag, startPoint x: 857, startPoint y: 630, endPoint x: 817, endPoint y: 630, distance: 40.0
click at [817, 623] on div "$ 29.95" at bounding box center [873, 612] width 131 height 22
type input "36.95"
drag, startPoint x: 886, startPoint y: 716, endPoint x: 788, endPoint y: 719, distance: 98.0
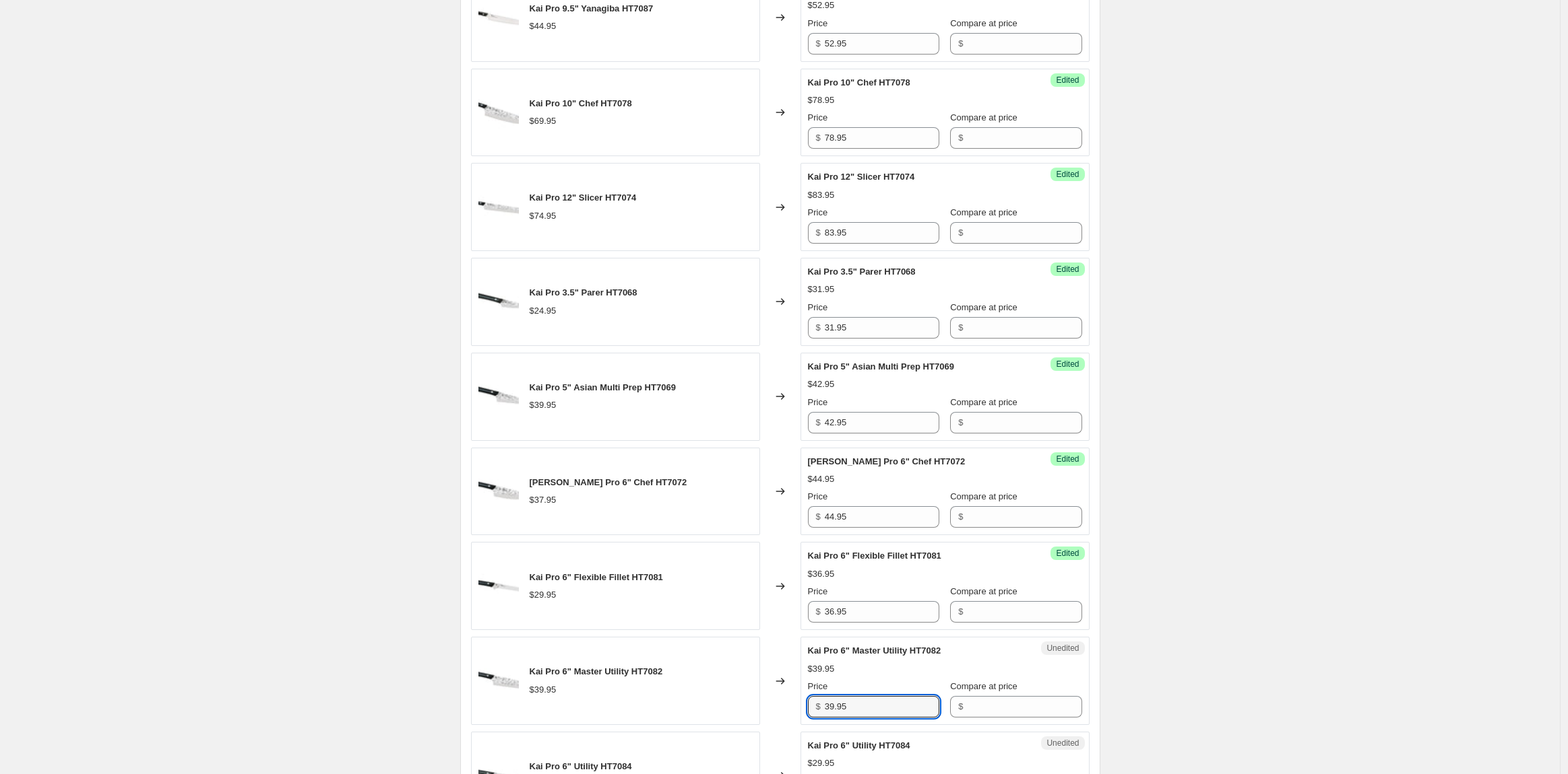
click at [788, 719] on div "Kai Pro 6" Master Utility HT7082 $39.95 Changed to Unedited Kai Pro 6" Master U…" at bounding box center [780, 680] width 619 height 88
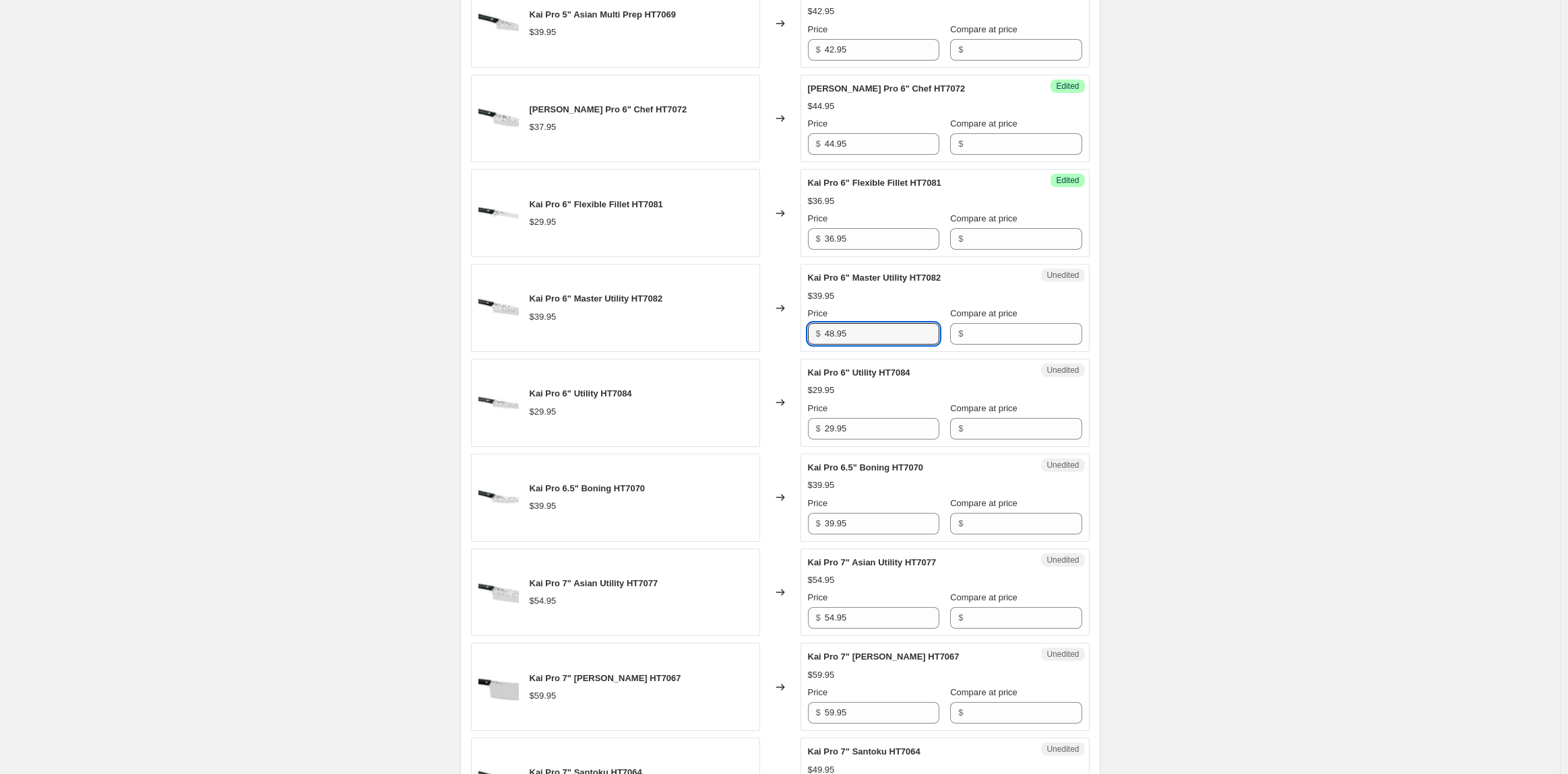
scroll to position [1290, 0]
type input "48.95"
drag, startPoint x: 876, startPoint y: 441, endPoint x: 802, endPoint y: 442, distance: 74.0
click at [802, 442] on div "Kai Pro 6" Utility HT7084 $29.95 Changed to Unedited Kai Pro 6" Utility HT7084 …" at bounding box center [780, 402] width 619 height 88
type input "38.95"
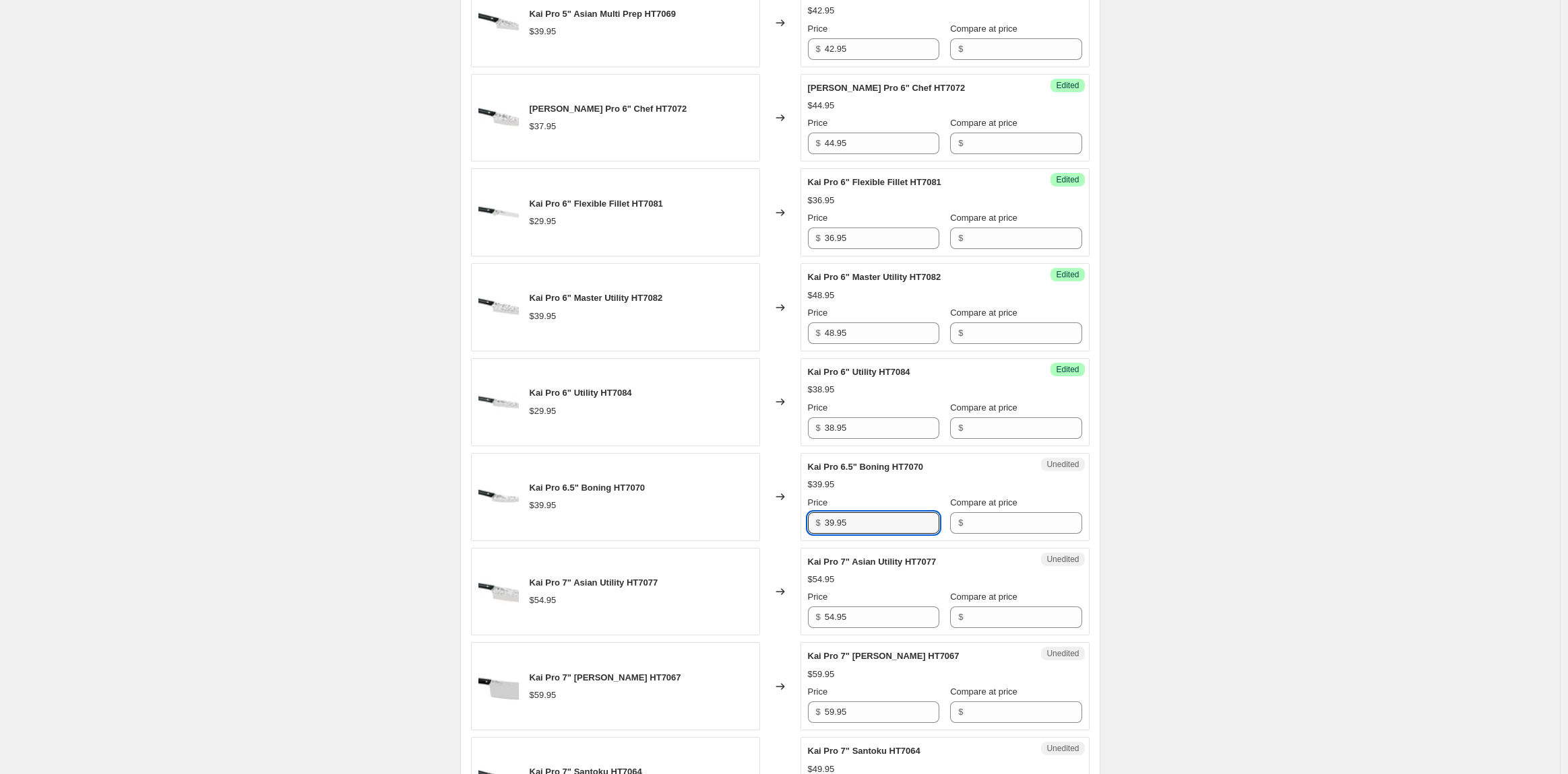
drag, startPoint x: 864, startPoint y: 540, endPoint x: 802, endPoint y: 540, distance: 62.0
click at [802, 540] on div "Kai Pro 6.5" Boning HT7070 $39.95 Changed to Unedited Kai Pro 6.5" Boning HT707…" at bounding box center [780, 497] width 619 height 88
type input "43.95"
drag, startPoint x: 890, startPoint y: 635, endPoint x: 778, endPoint y: 628, distance: 112.2
click at [778, 628] on div "Kai Pro 7" Asian Utility HT7077 $54.95 Changed to Unedited Kai Pro 7" Asian Uti…" at bounding box center [780, 592] width 619 height 88
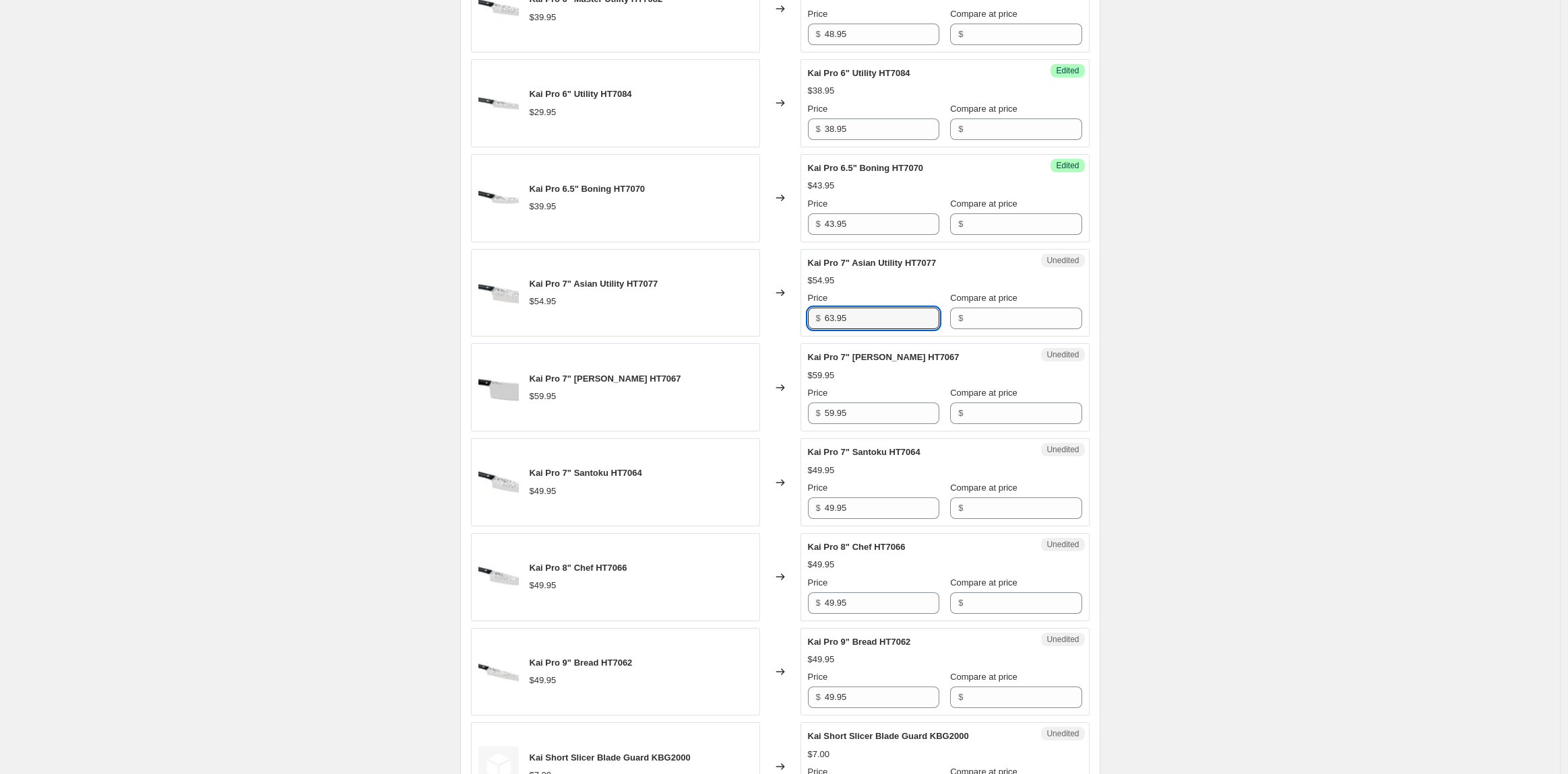
scroll to position [1589, 0]
type input "63.95"
drag, startPoint x: 873, startPoint y: 424, endPoint x: 782, endPoint y: 423, distance: 91.0
click at [783, 423] on div "Kai Pro 7" Cleaver HT7067 $59.95 Changed to Unedited Kai Pro 7" Cleaver HT7067 …" at bounding box center [780, 387] width 619 height 88
type input "67.95"
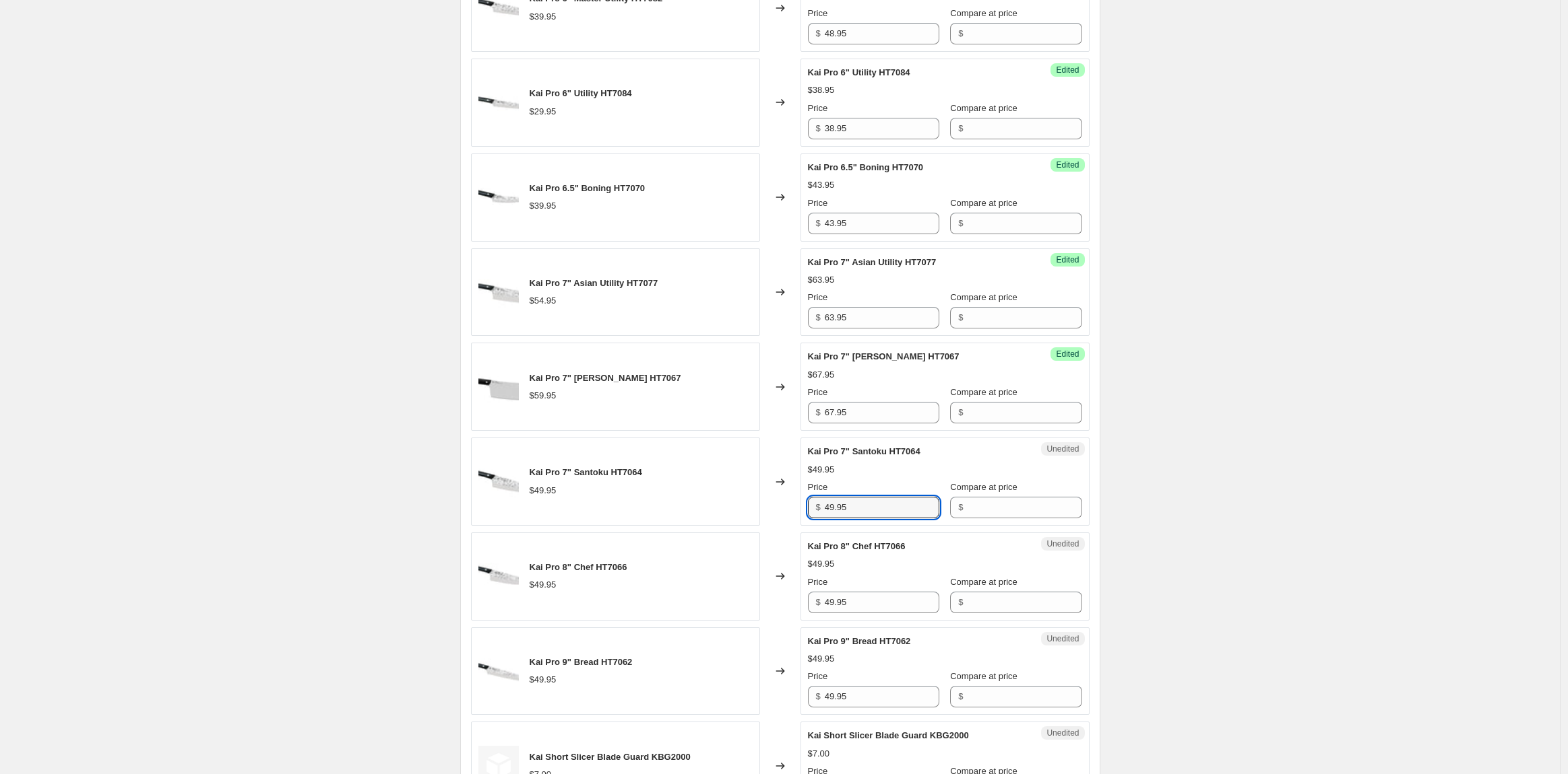
drag, startPoint x: 853, startPoint y: 522, endPoint x: 761, endPoint y: 519, distance: 92.0
click at [761, 519] on div "Kai Pro 7" Santoku HT7064 $49.95 Changed to Unedited Kai Pro 7" Santoku HT7064 …" at bounding box center [780, 481] width 619 height 88
type input "56.95"
drag, startPoint x: 866, startPoint y: 617, endPoint x: 766, endPoint y: 620, distance: 100.0
click at [766, 620] on div "Kai Pro 8" Chef HT7066 $49.95 Changed to Unedited Kai Pro 8" Chef HT7066 $49.95…" at bounding box center [780, 576] width 619 height 88
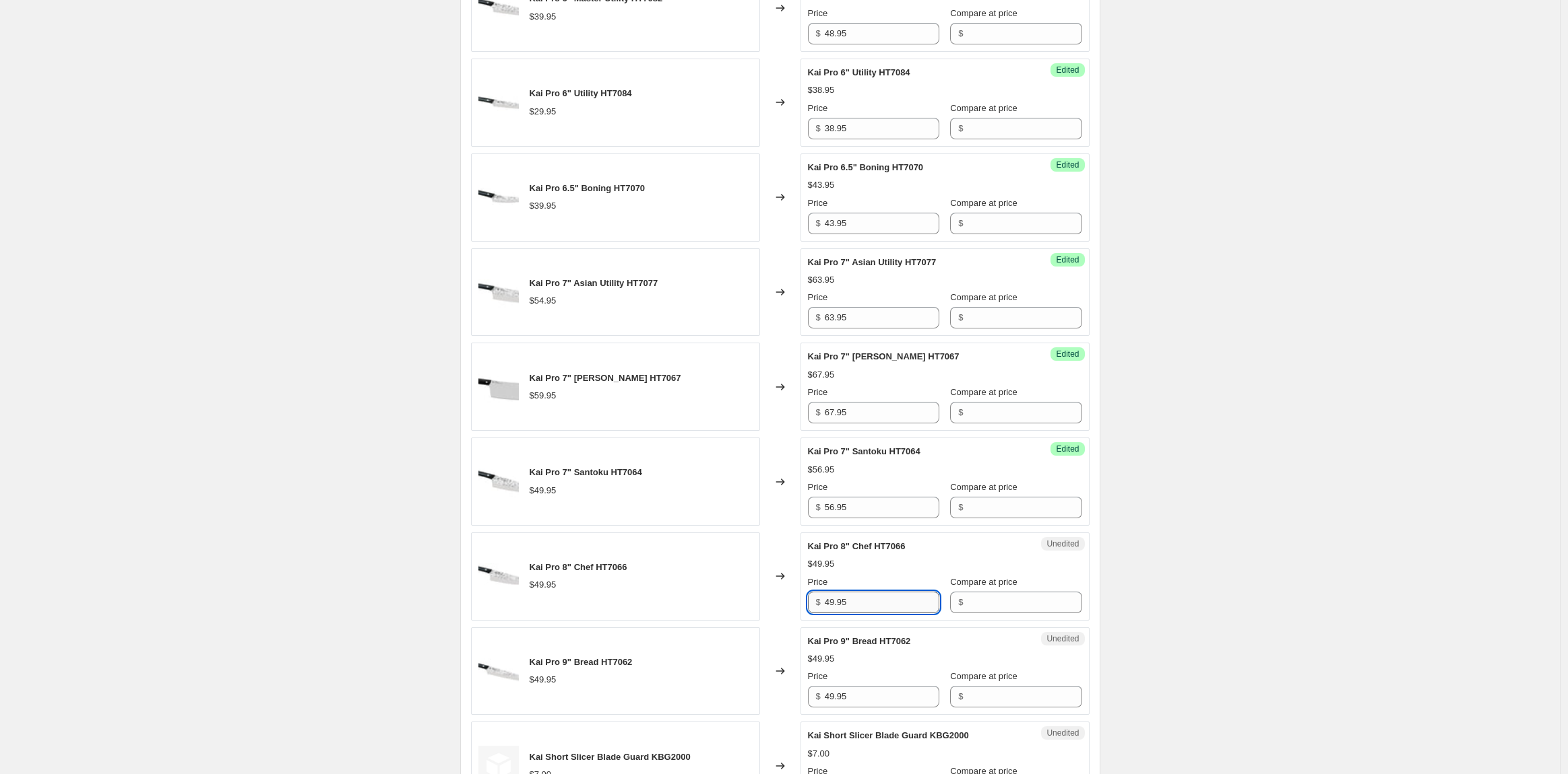
click at [903, 613] on input "49.95" at bounding box center [881, 603] width 115 height 22
drag, startPoint x: 903, startPoint y: 616, endPoint x: 760, endPoint y: 619, distance: 143.0
click at [760, 619] on div "Kai Pro 8" Chef HT7066 $49.95 Changed to Unedited Kai Pro 8" Chef HT7066 $49.95…" at bounding box center [780, 576] width 619 height 88
type input "56.95"
drag, startPoint x: 875, startPoint y: 707, endPoint x: 802, endPoint y: 710, distance: 73.1
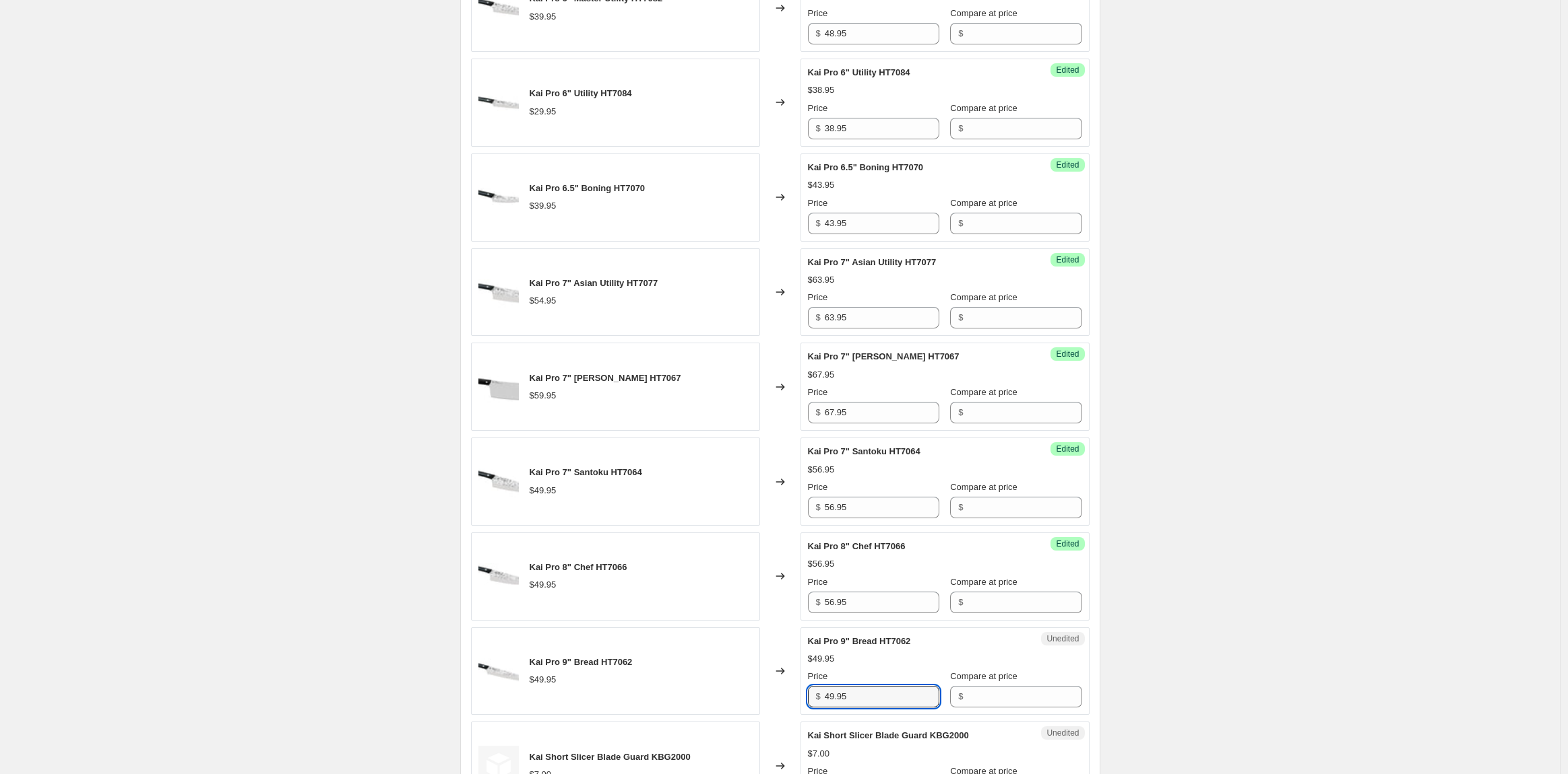
click at [802, 710] on div "Kai Pro 9" Bread HT7062 $49.95 Changed to Unedited Kai Pro 9" Bread HT7062 $49.…" at bounding box center [780, 672] width 619 height 88
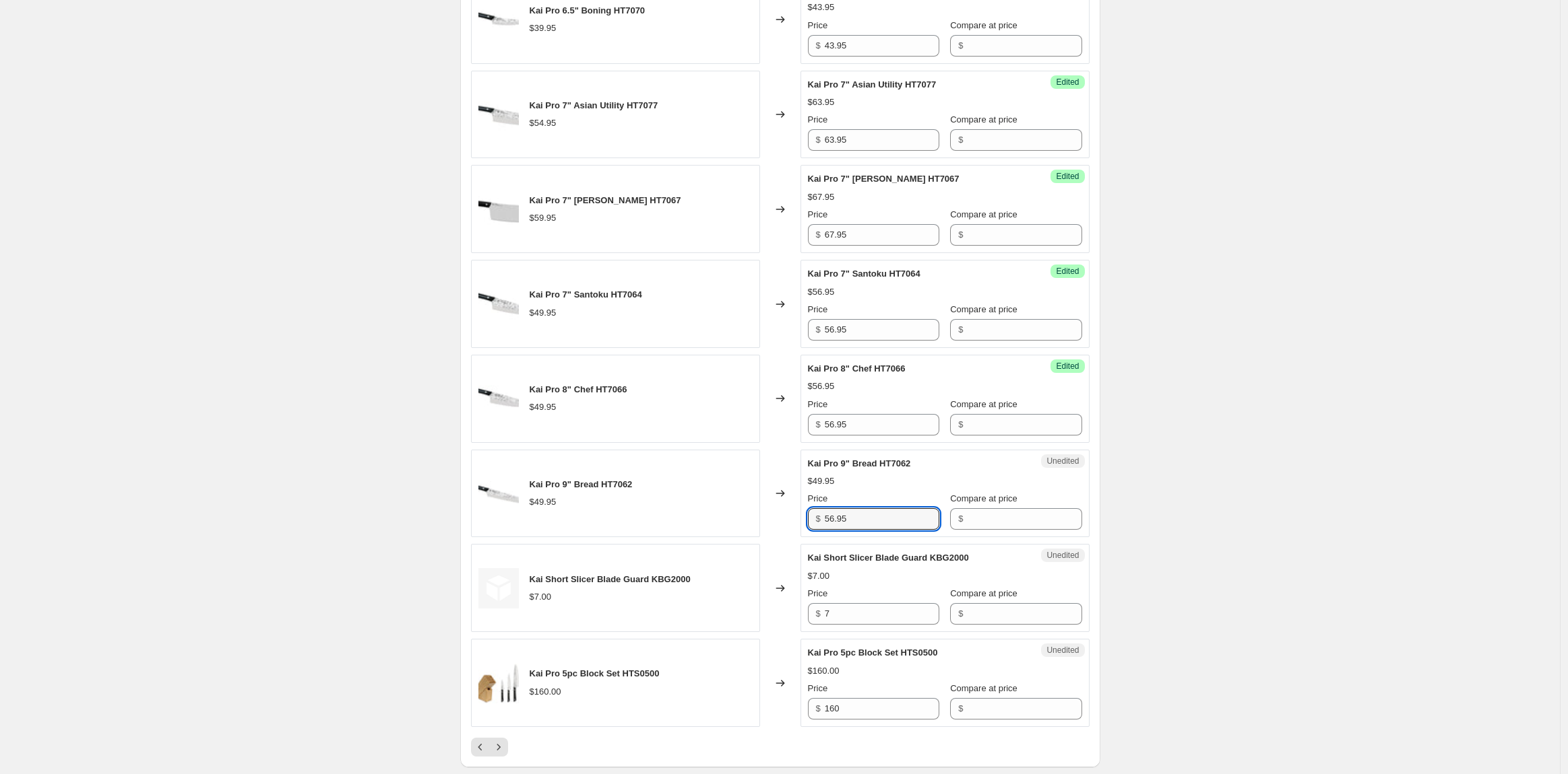
scroll to position [1963, 0]
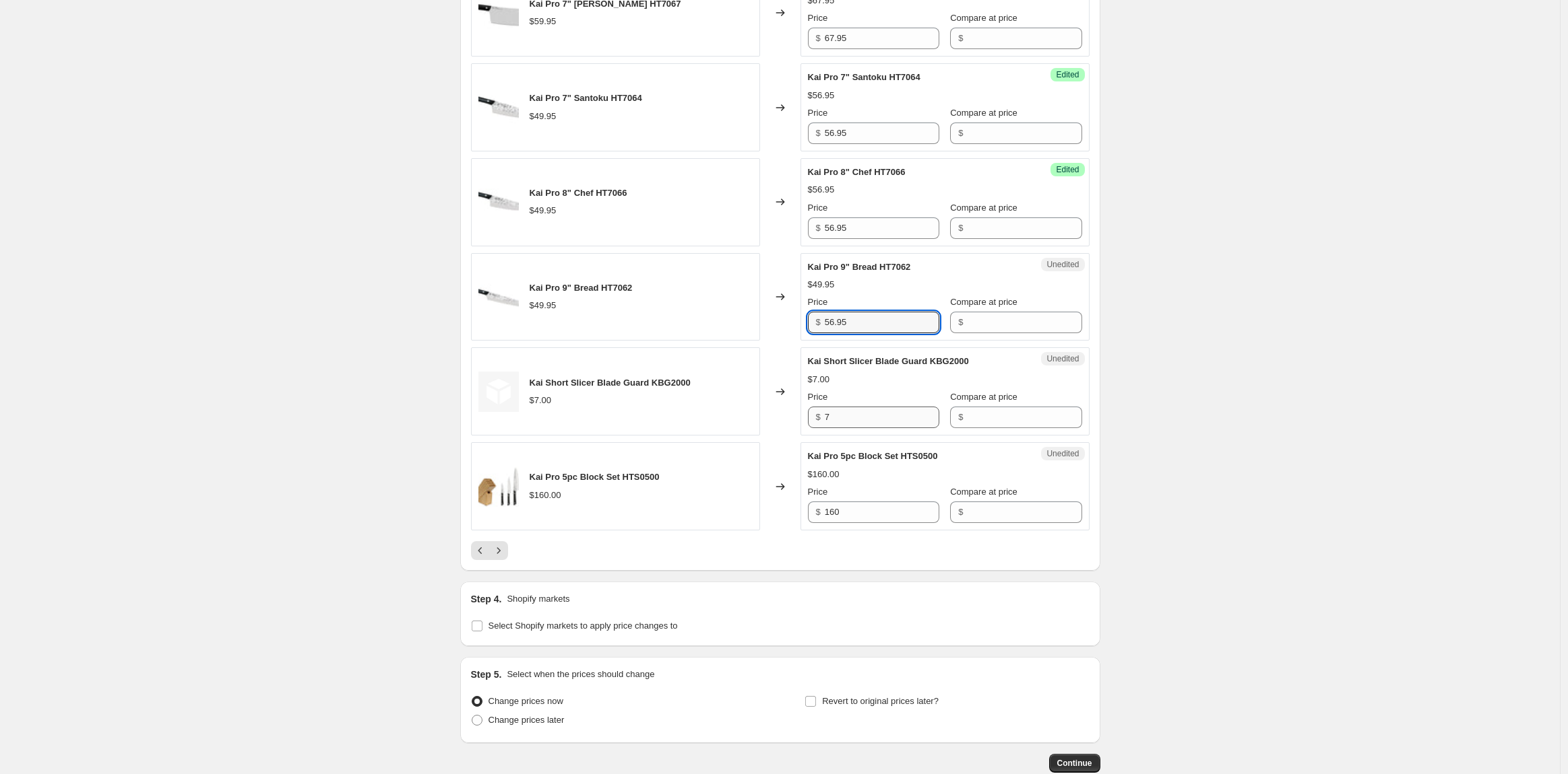
type input "56.95"
drag, startPoint x: 879, startPoint y: 437, endPoint x: 825, endPoint y: 422, distance: 56.0
click at [825, 422] on div "$ 7" at bounding box center [873, 417] width 131 height 22
drag, startPoint x: 857, startPoint y: 520, endPoint x: 807, endPoint y: 528, distance: 50.6
click at [807, 528] on div "Unedited Kai Pro 5pc Block Set HTS0500 $160.00 Price $ 160 Compare at price $" at bounding box center [945, 486] width 289 height 88
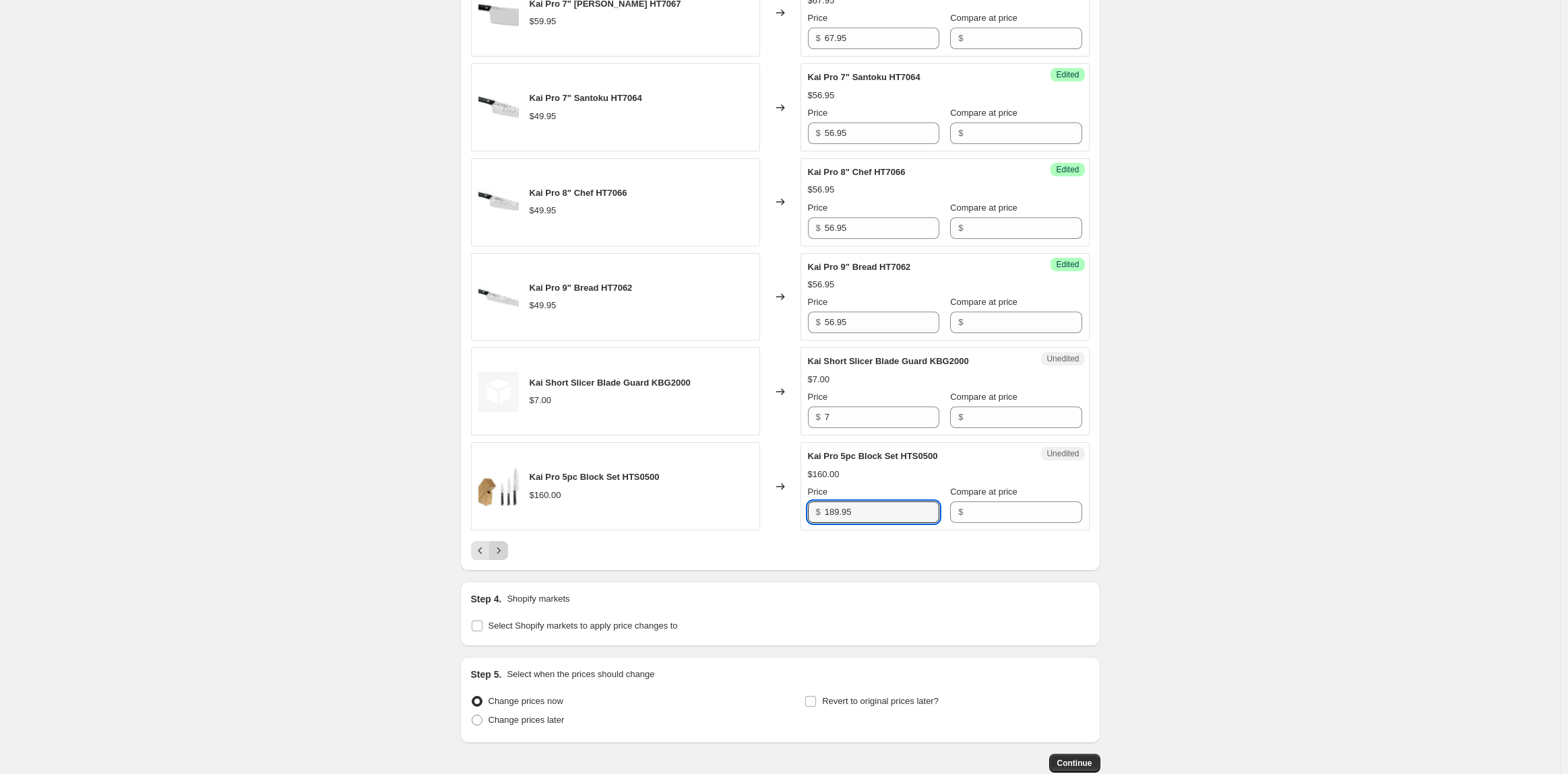
type input "189.95"
click at [502, 561] on button "Next" at bounding box center [499, 551] width 19 height 19
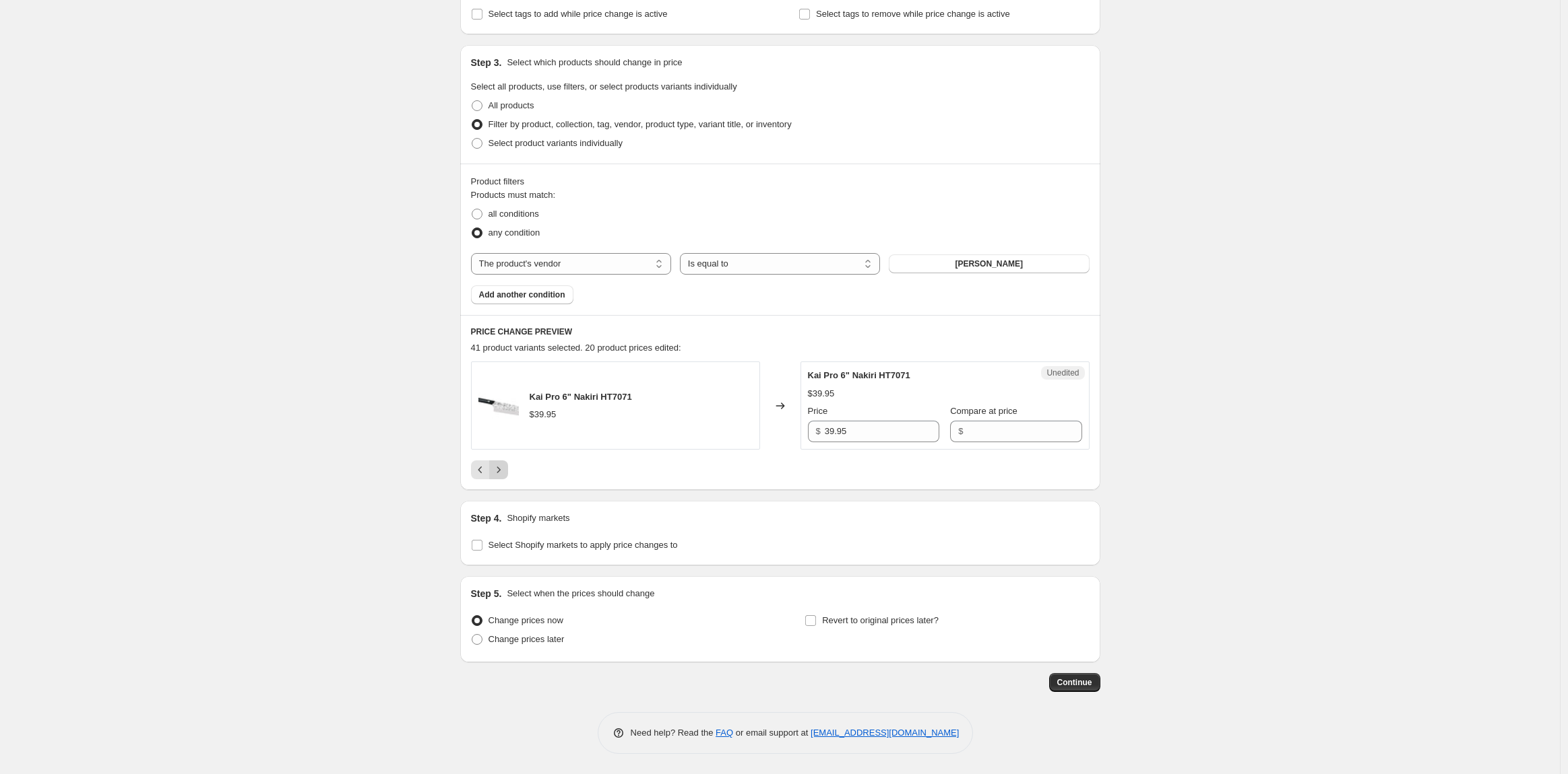
scroll to position [242, 0]
drag, startPoint x: 863, startPoint y: 438, endPoint x: 792, endPoint y: 435, distance: 71.1
click at [792, 435] on div "Kai Pro 6" Nakiri HT7071 $39.95 Changed to Unedited Kai Pro 6" Nakiri HT7071 $3…" at bounding box center [780, 406] width 619 height 88
click at [485, 470] on icon "Previous" at bounding box center [480, 471] width 13 height 13
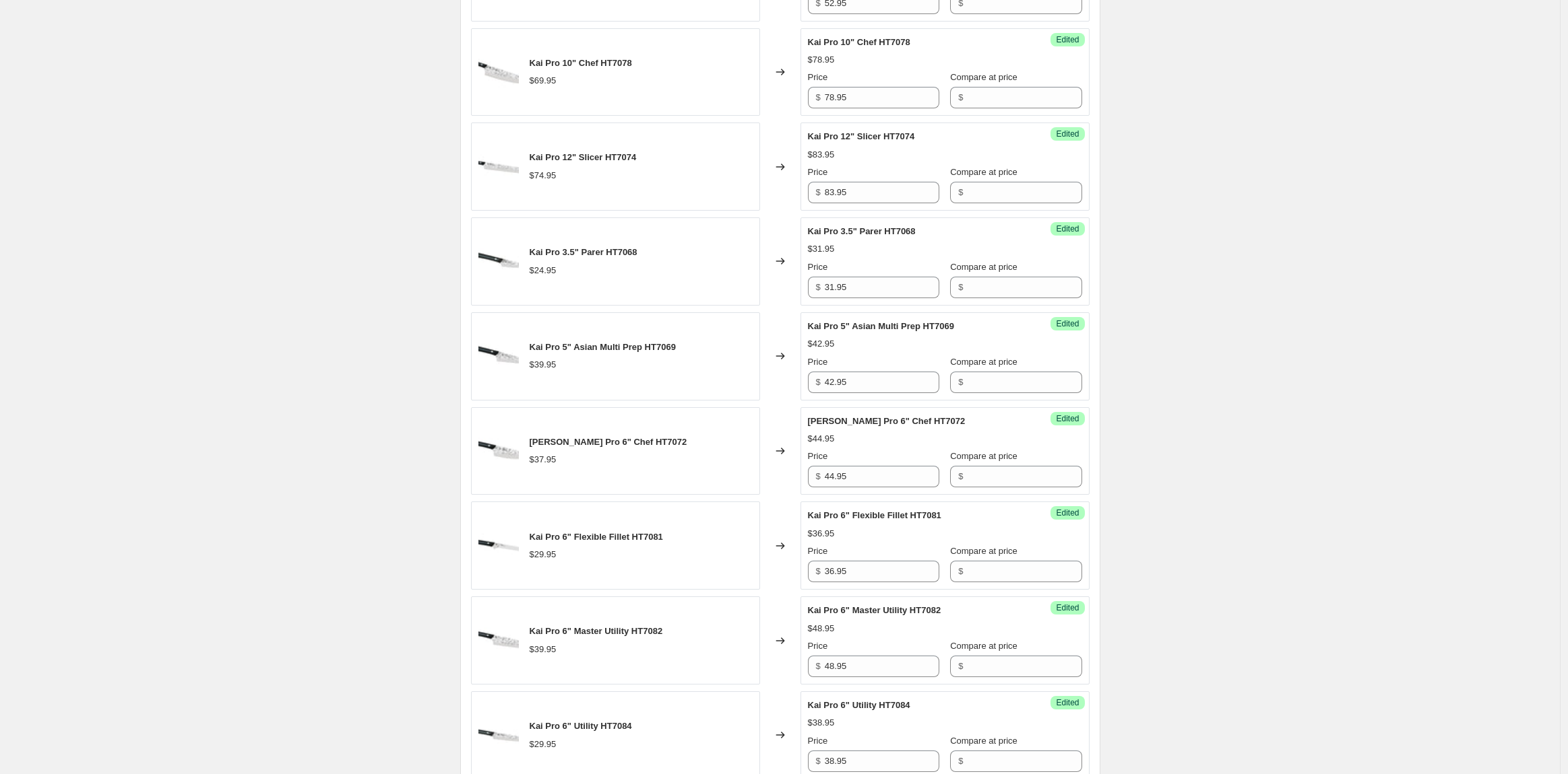
scroll to position [991, 0]
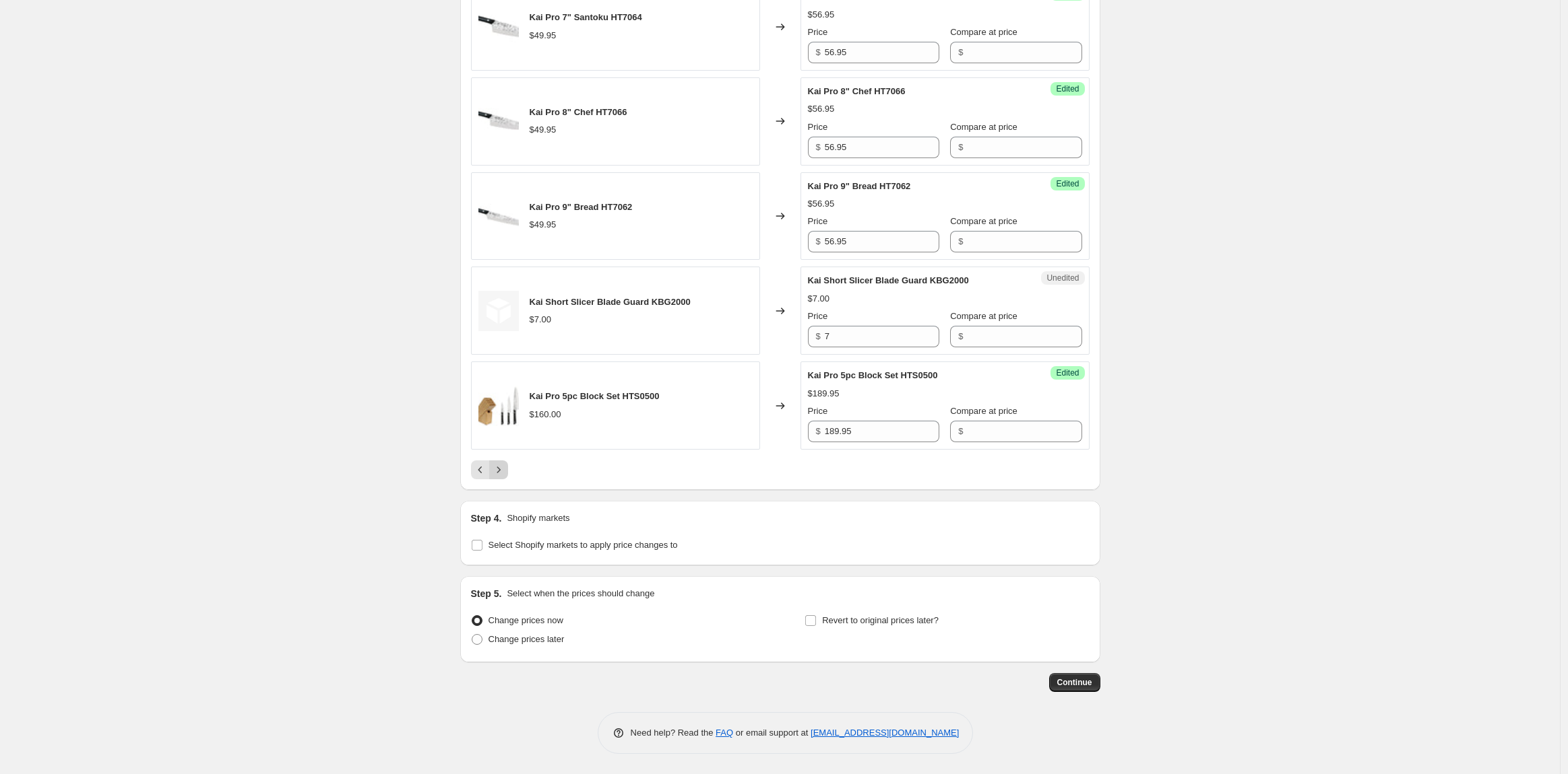
click at [506, 478] on button "Next" at bounding box center [499, 471] width 19 height 19
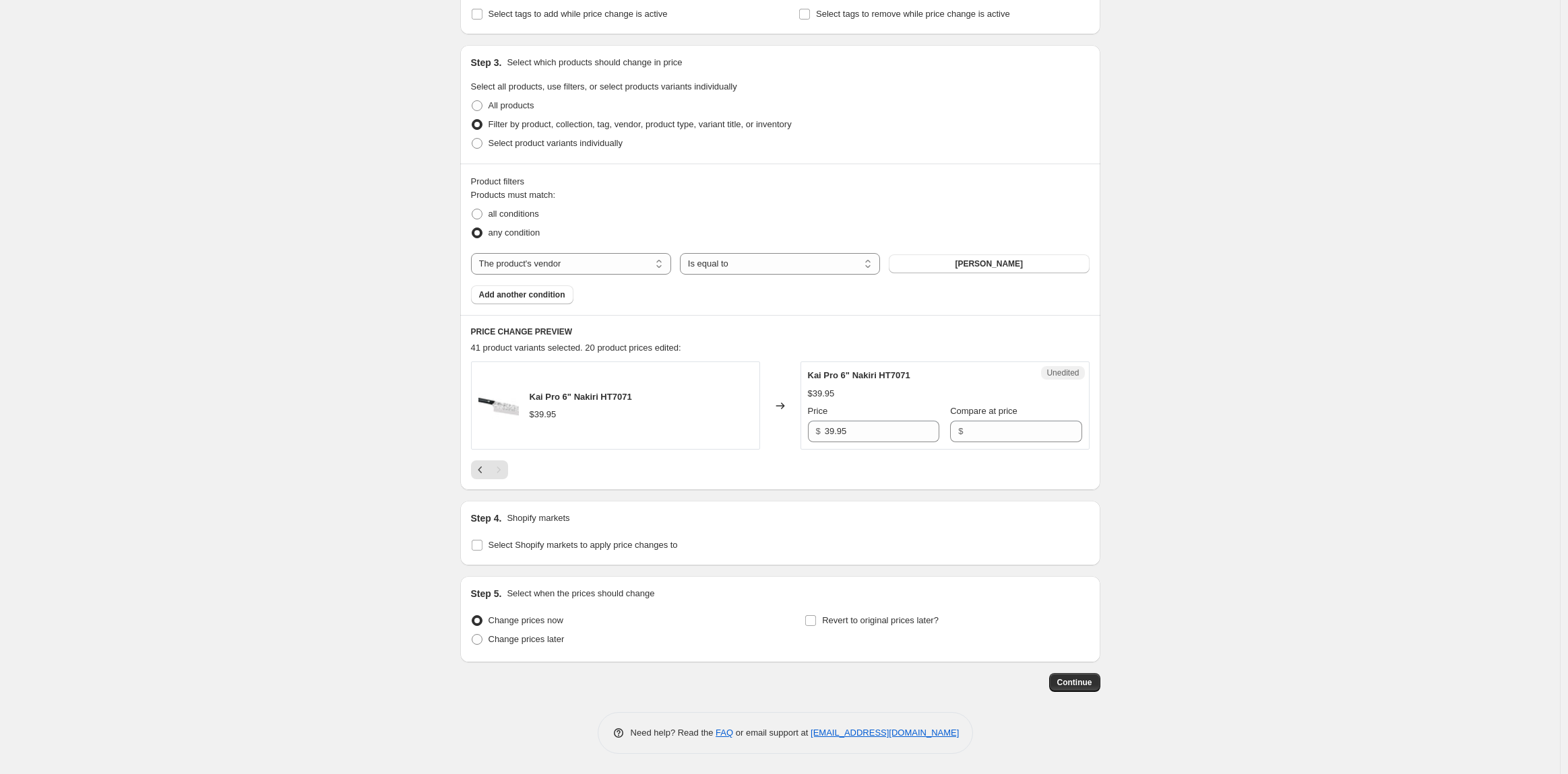
scroll to position [242, 0]
drag, startPoint x: 865, startPoint y: 437, endPoint x: 757, endPoint y: 433, distance: 108.1
click at [757, 433] on div "Kai Pro 6" Nakiri HT7071 $39.95 Changed to Unedited Kai Pro 6" Nakiri HT7071 $3…" at bounding box center [780, 406] width 619 height 88
type input "46.95"
click at [1085, 679] on span "Continue" at bounding box center [1074, 683] width 35 height 10
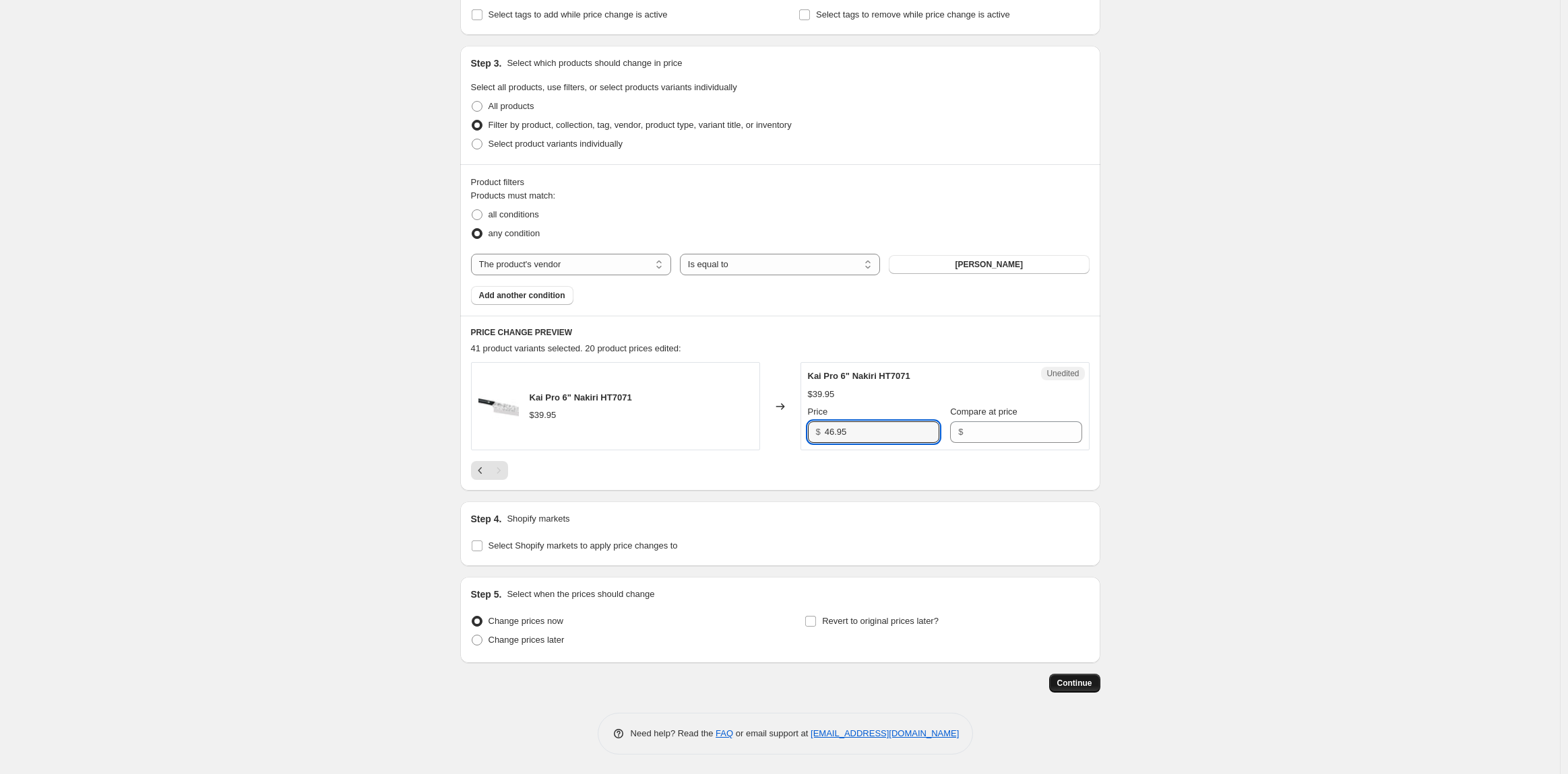
scroll to position [0, 0]
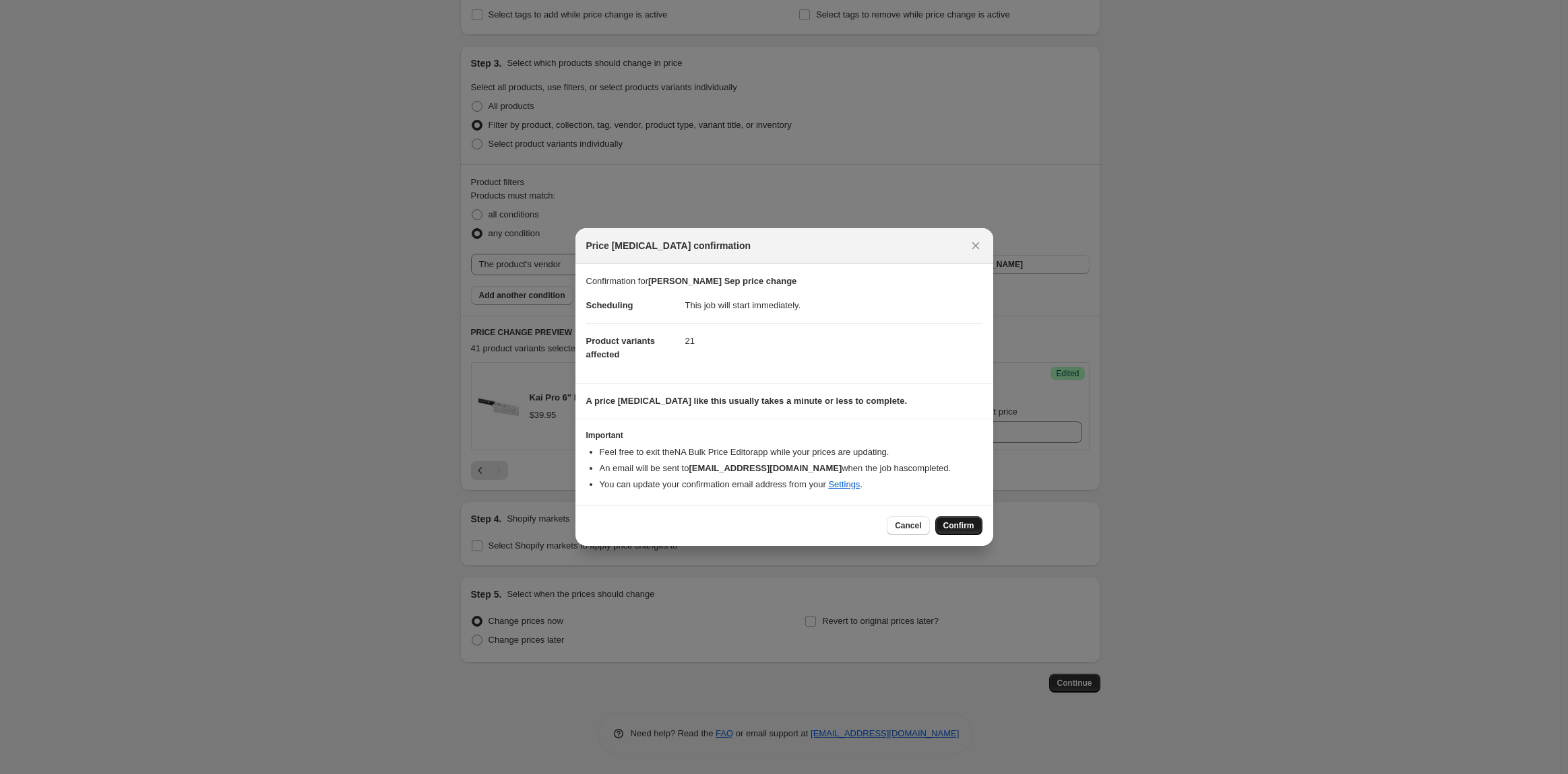
click at [962, 523] on span "Confirm" at bounding box center [958, 526] width 31 height 10
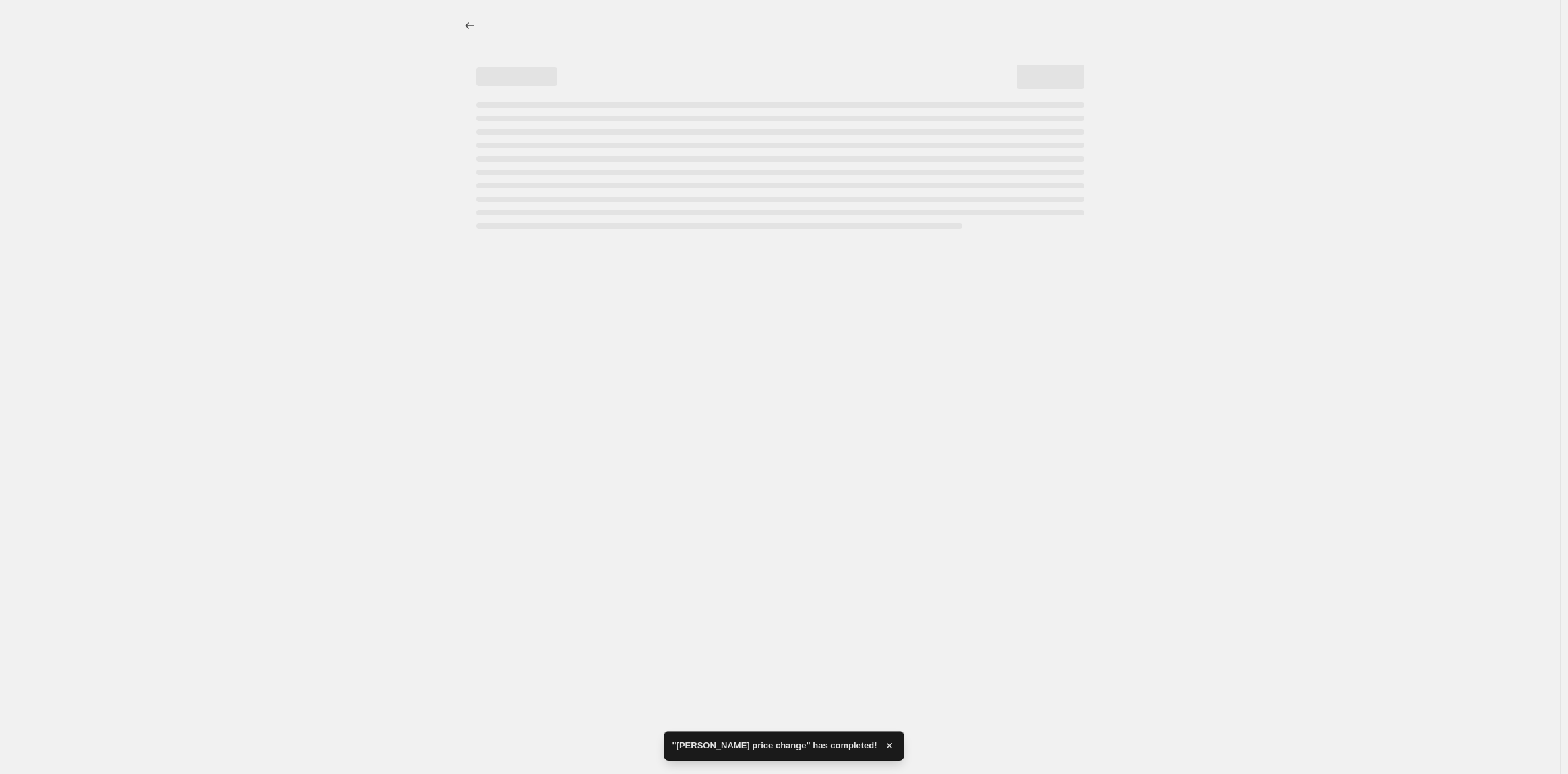
select select "vendor"
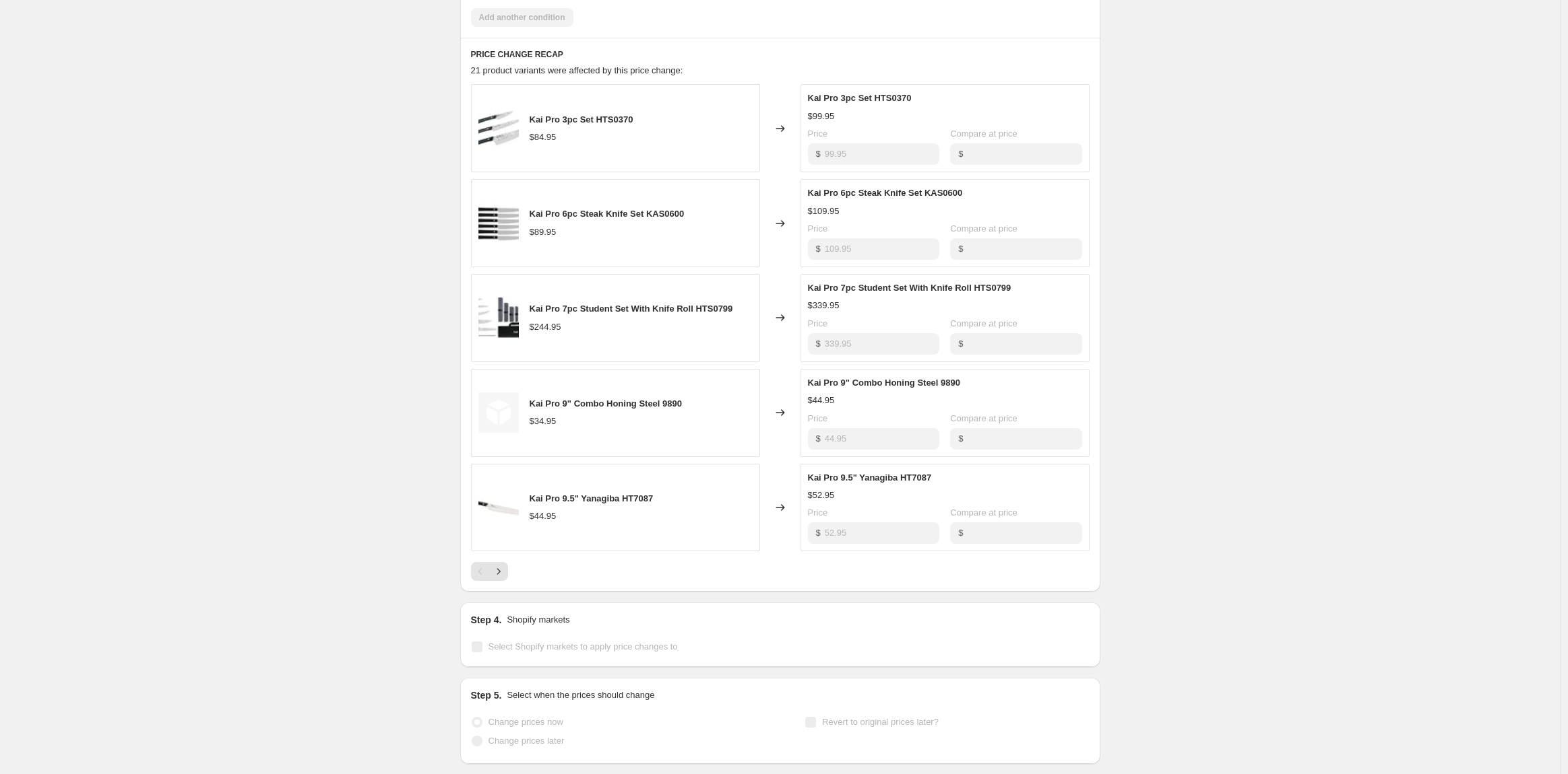
scroll to position [673, 0]
